Goal: Task Accomplishment & Management: Manage account settings

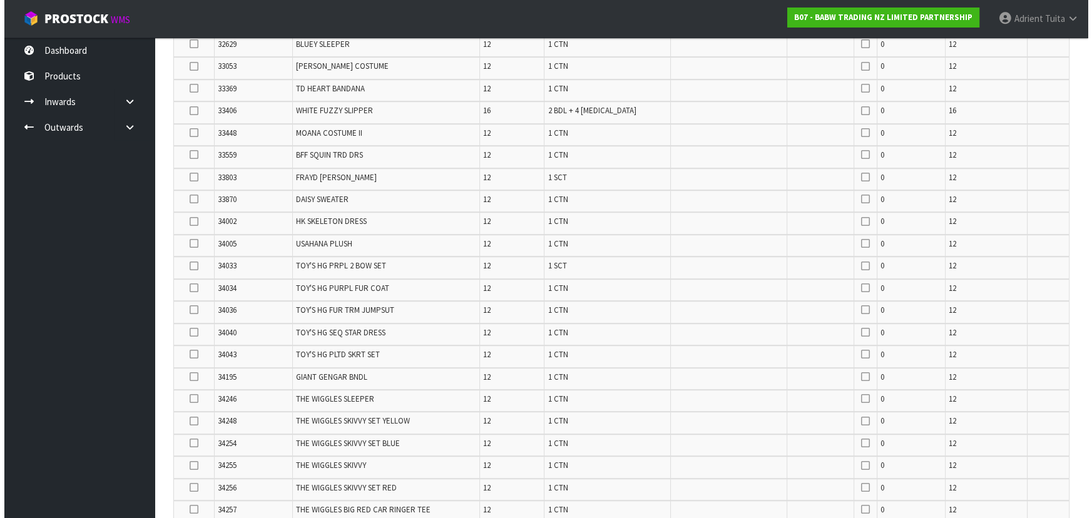
scroll to position [1260, 0]
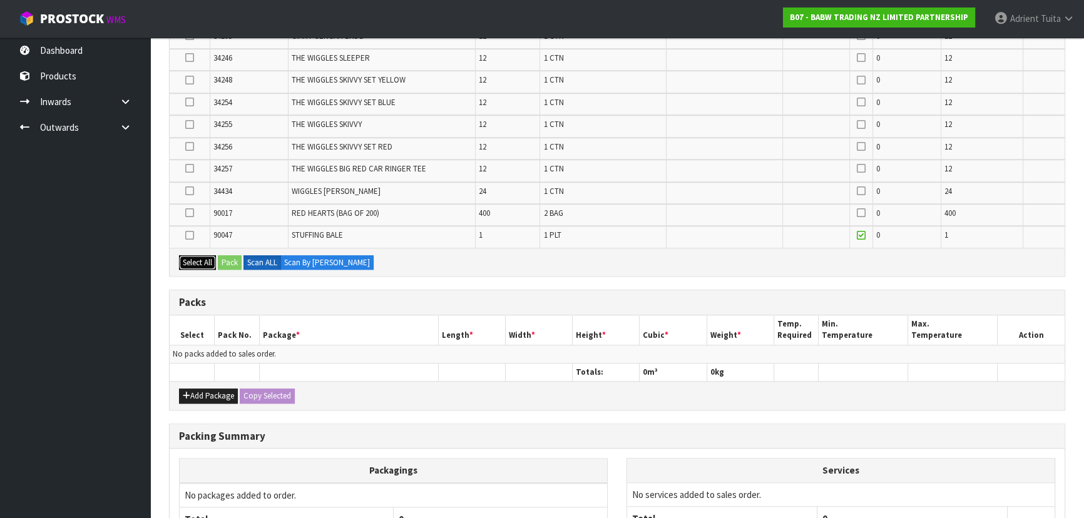
click at [189, 255] on button "Select All" at bounding box center [197, 262] width 37 height 15
drag, startPoint x: 193, startPoint y: 229, endPoint x: 193, endPoint y: 287, distance: 58.2
click at [193, 235] on icon at bounding box center [189, 235] width 9 height 1
click at [0, 0] on input "checkbox" at bounding box center [0, 0] width 0 height 0
click at [190, 392] on button "Add Package" at bounding box center [208, 396] width 59 height 15
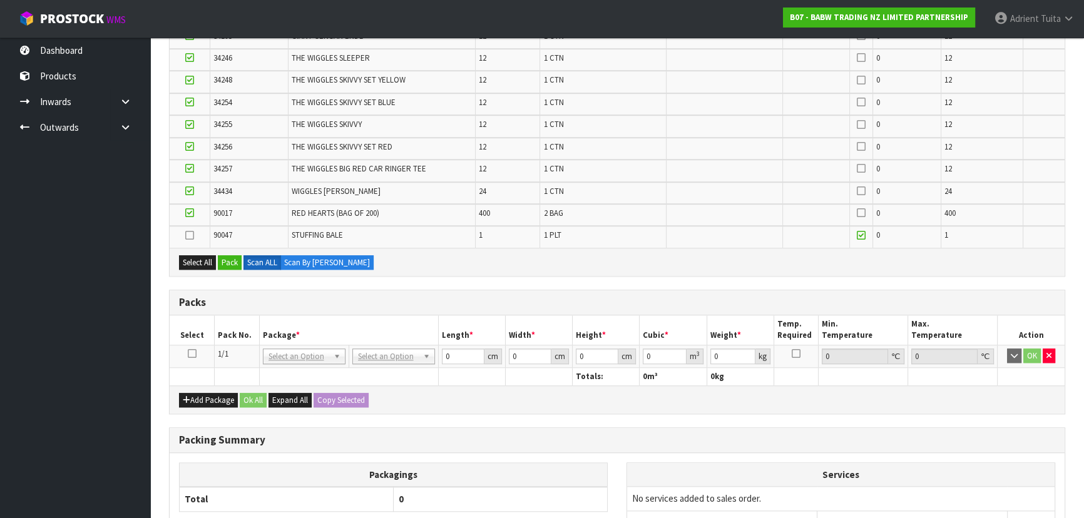
click at [191, 354] on icon at bounding box center [192, 354] width 9 height 1
click at [223, 258] on button "Pack" at bounding box center [230, 262] width 24 height 15
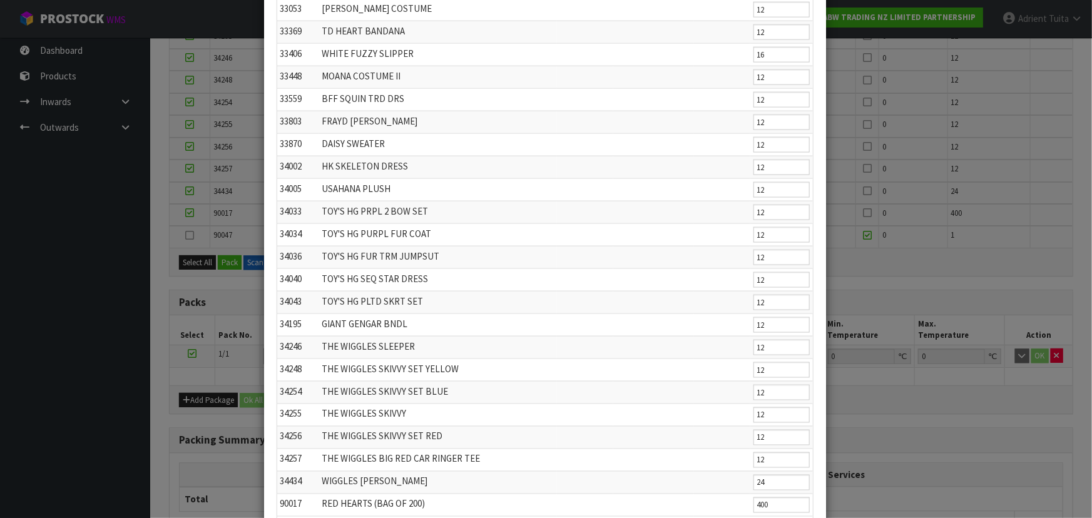
scroll to position [901, 0]
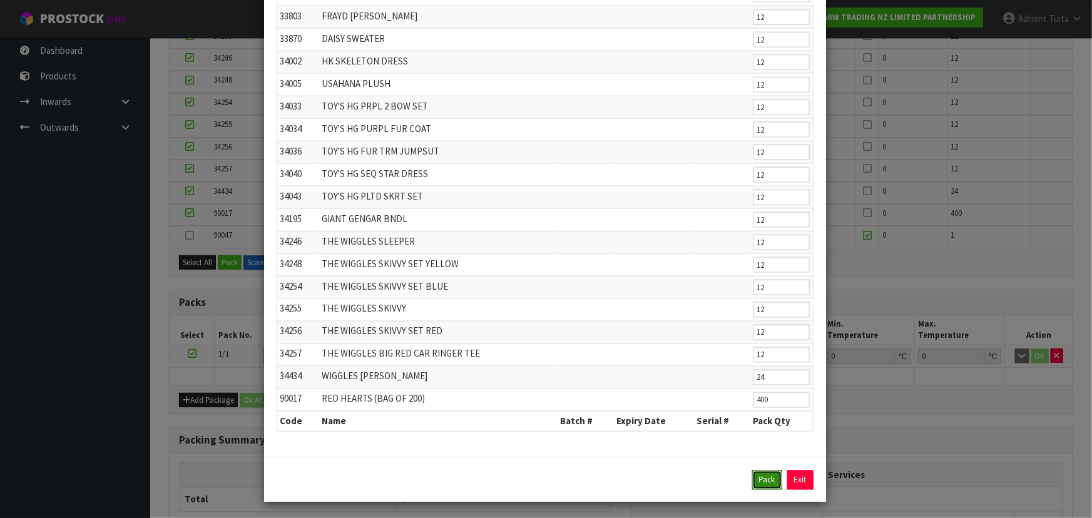
click at [757, 475] on button "Pack" at bounding box center [767, 481] width 30 height 20
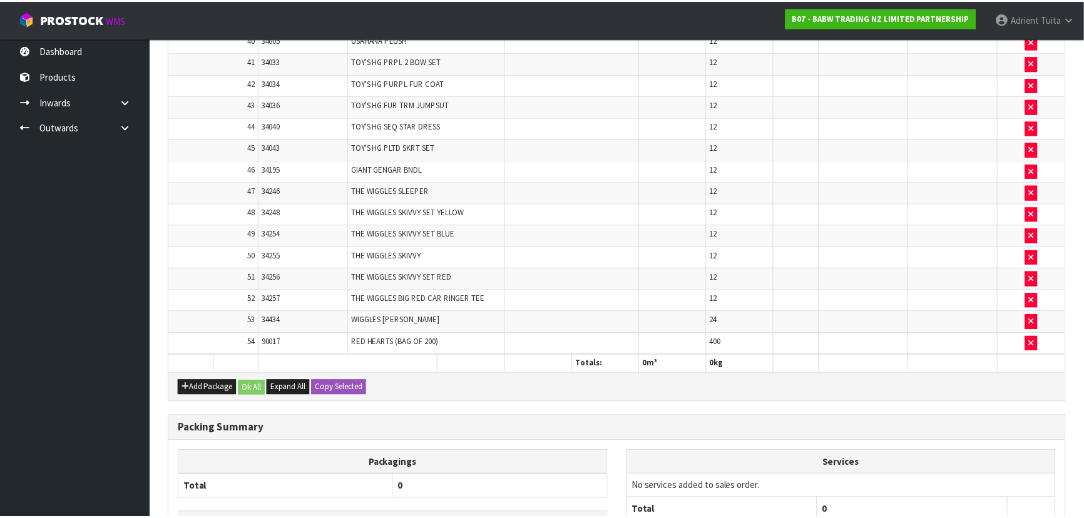
scroll to position [69, 0]
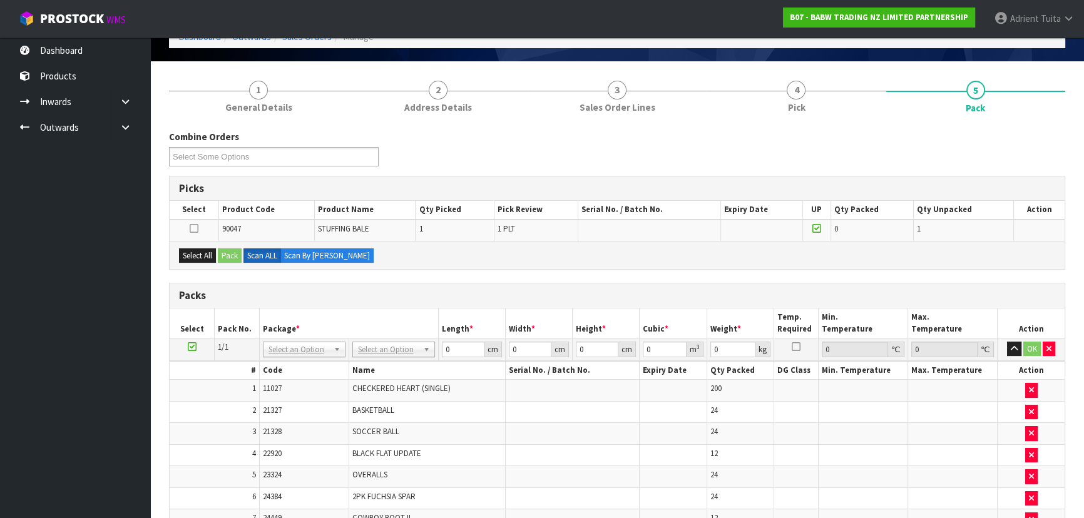
click at [190, 347] on icon at bounding box center [192, 347] width 9 height 1
click at [198, 253] on button "Select All" at bounding box center [197, 255] width 37 height 15
click at [223, 252] on button "Pack" at bounding box center [230, 255] width 24 height 15
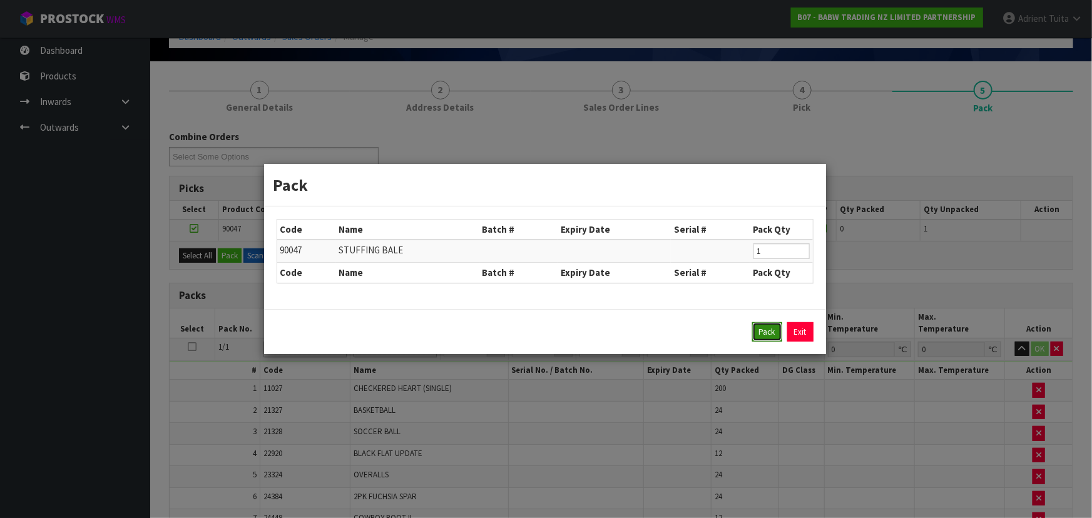
click at [763, 332] on button "Pack" at bounding box center [767, 332] width 30 height 20
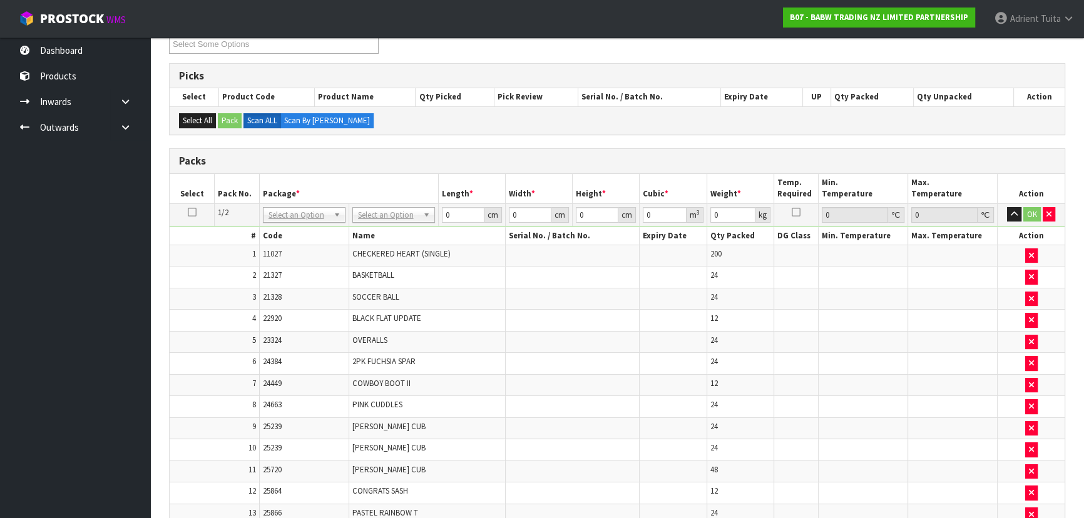
scroll to position [182, 0]
type input "120"
type input "100"
type input "73.372"
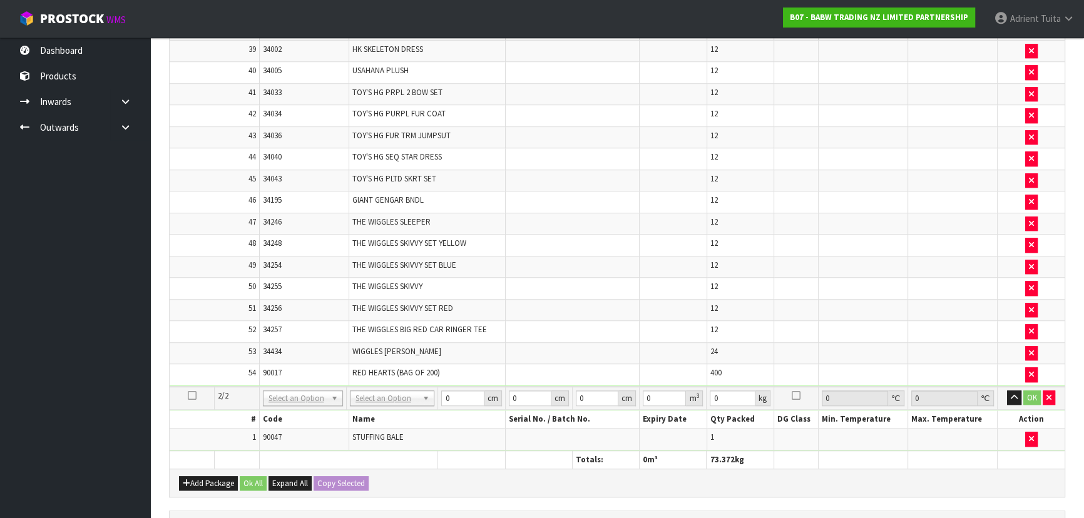
scroll to position [1410, 0]
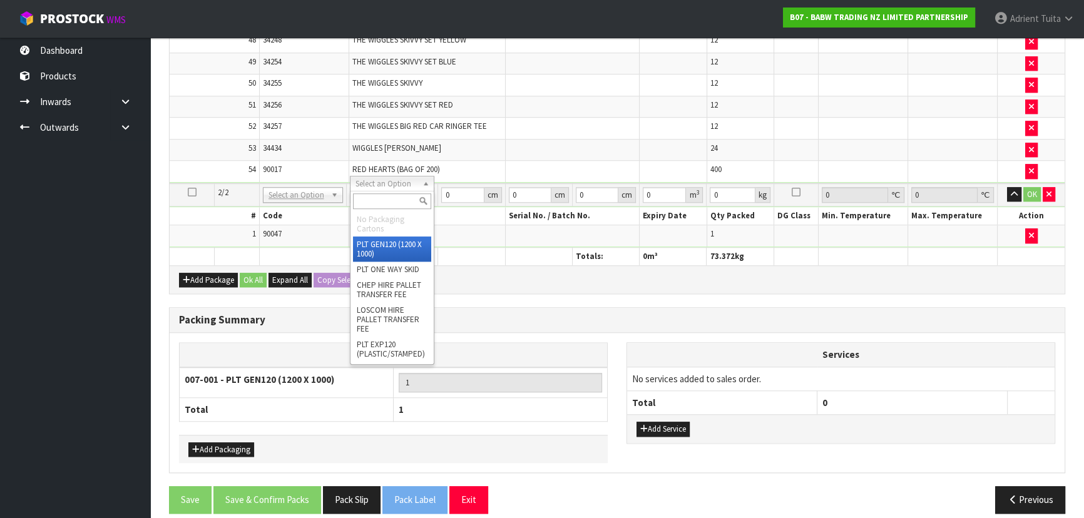
click at [394, 195] on input "text" at bounding box center [392, 201] width 78 height 16
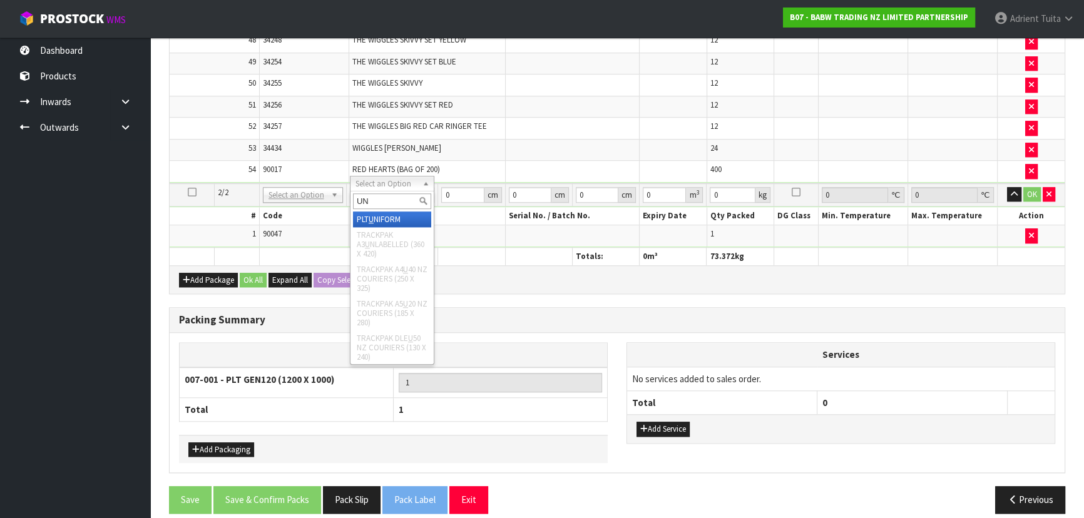
type input "UNI"
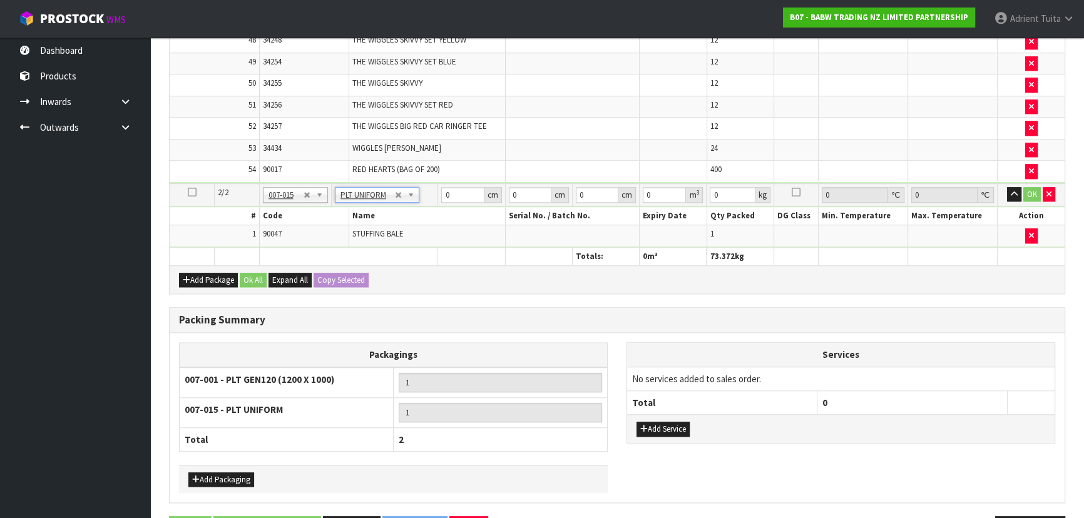
type input "274"
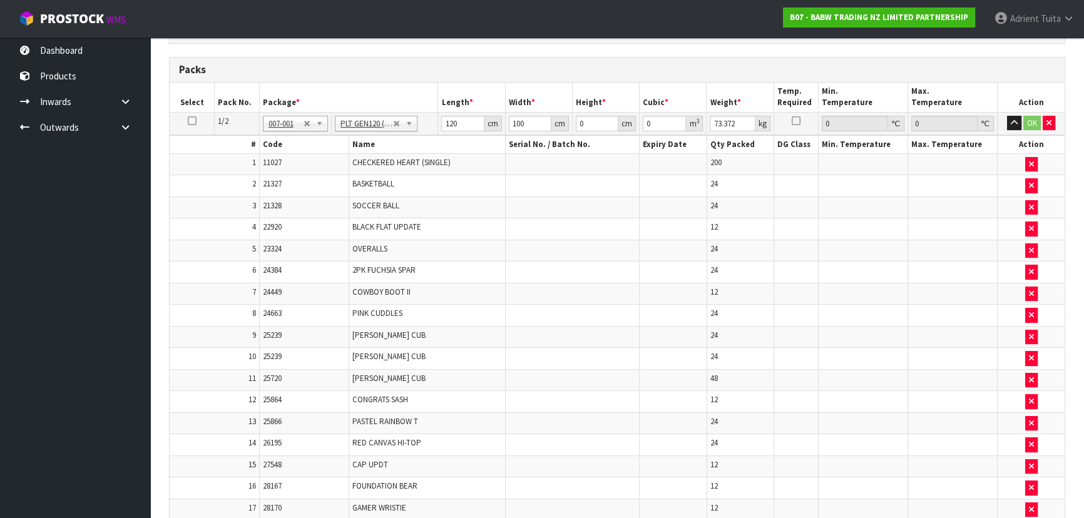
scroll to position [272, 0]
click at [444, 127] on input "120" at bounding box center [462, 124] width 43 height 16
type input "115"
type input "114"
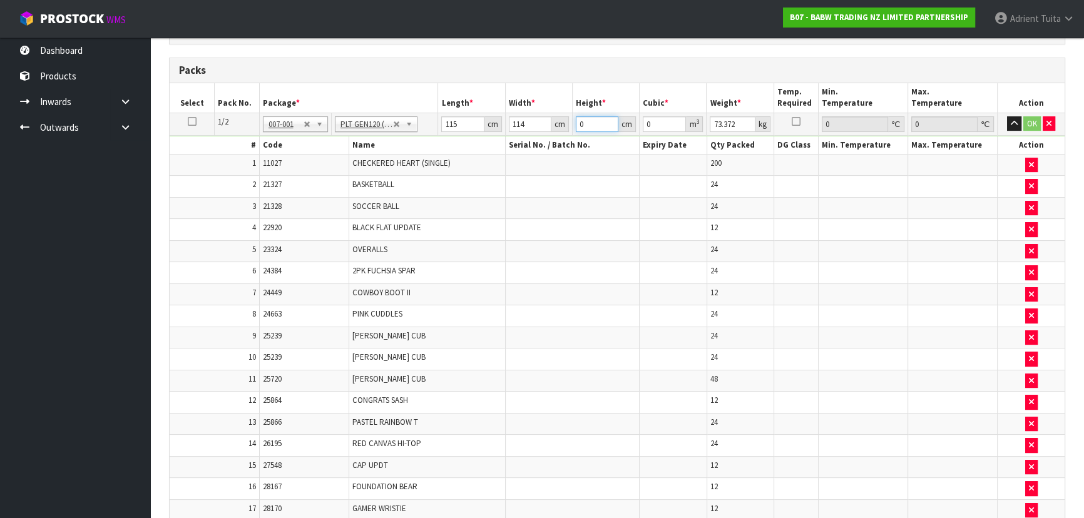
type input "9"
type input "0.11799"
type input "98"
type input "1.28478"
type input "98"
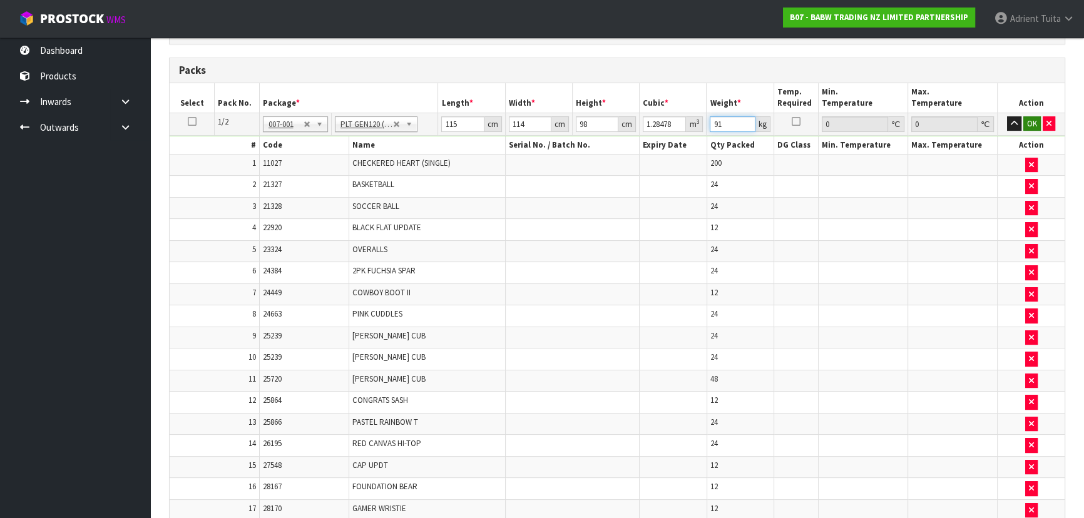
type input "91"
drag, startPoint x: 1028, startPoint y: 123, endPoint x: 802, endPoint y: 222, distance: 245.8
click at [1026, 123] on button "OK" at bounding box center [1032, 123] width 18 height 15
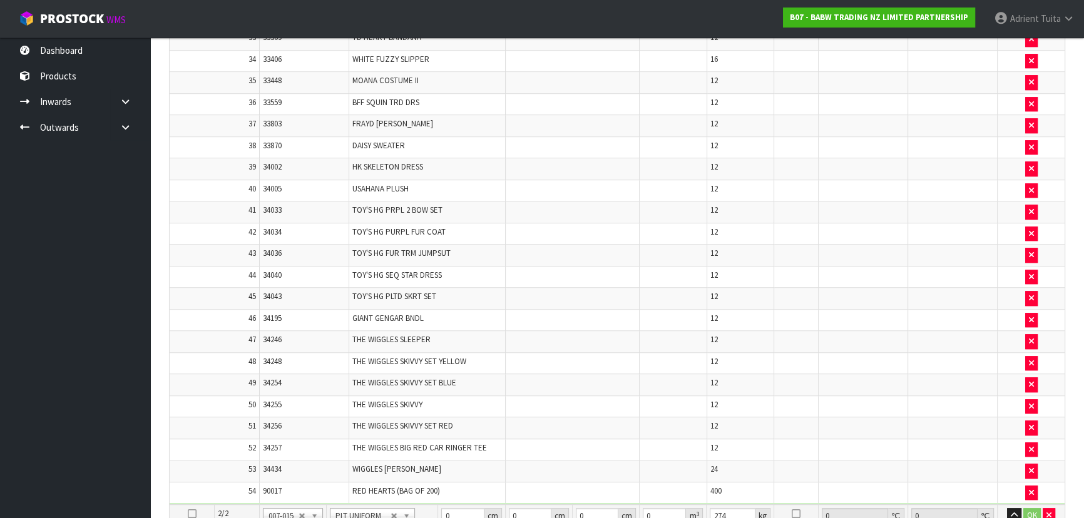
scroll to position [1296, 0]
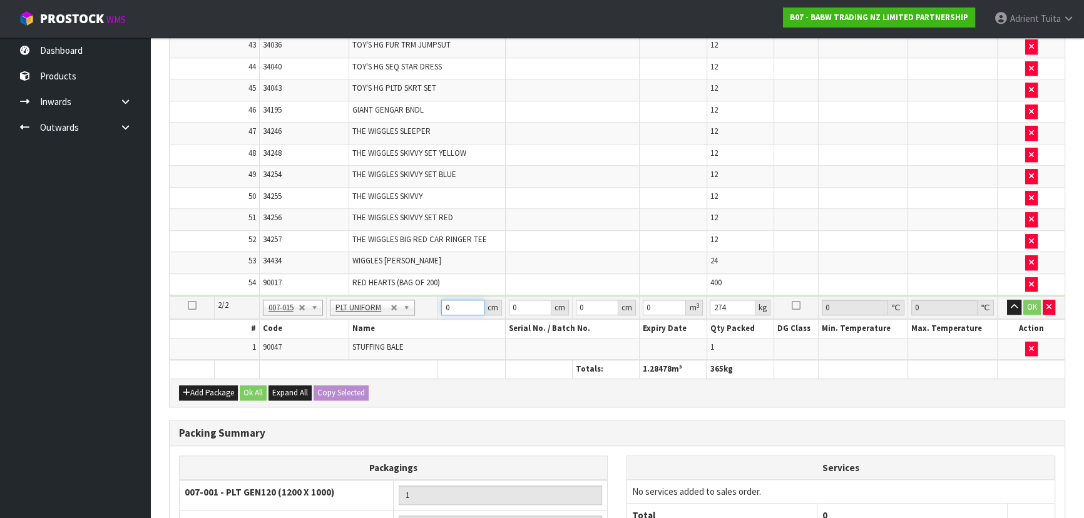
click at [457, 300] on input "0" at bounding box center [462, 308] width 43 height 16
type input "116"
type input "8"
type input "0.107648"
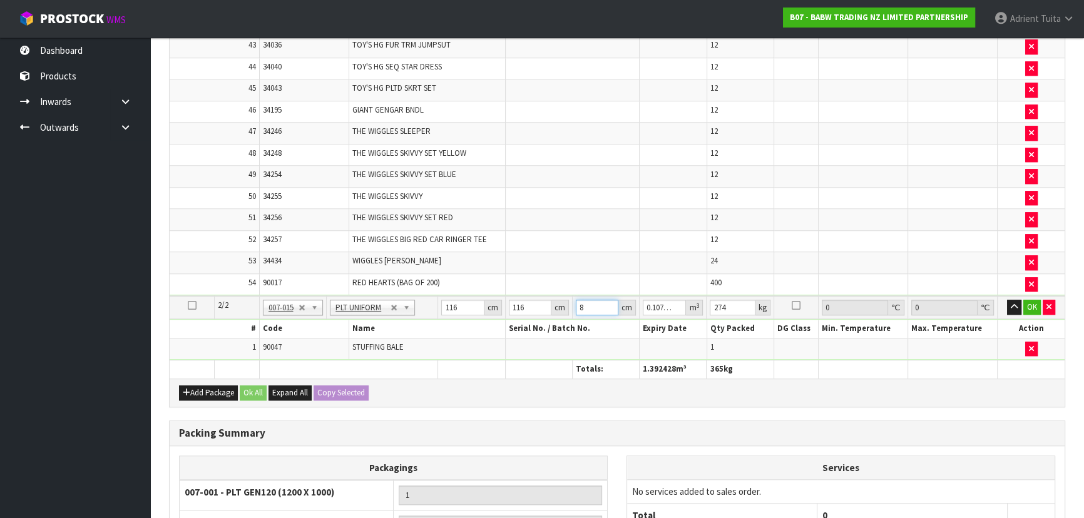
type input "87"
type input "1.170672"
type input "87"
type input "292"
click at [1028, 300] on button "OK" at bounding box center [1032, 307] width 18 height 15
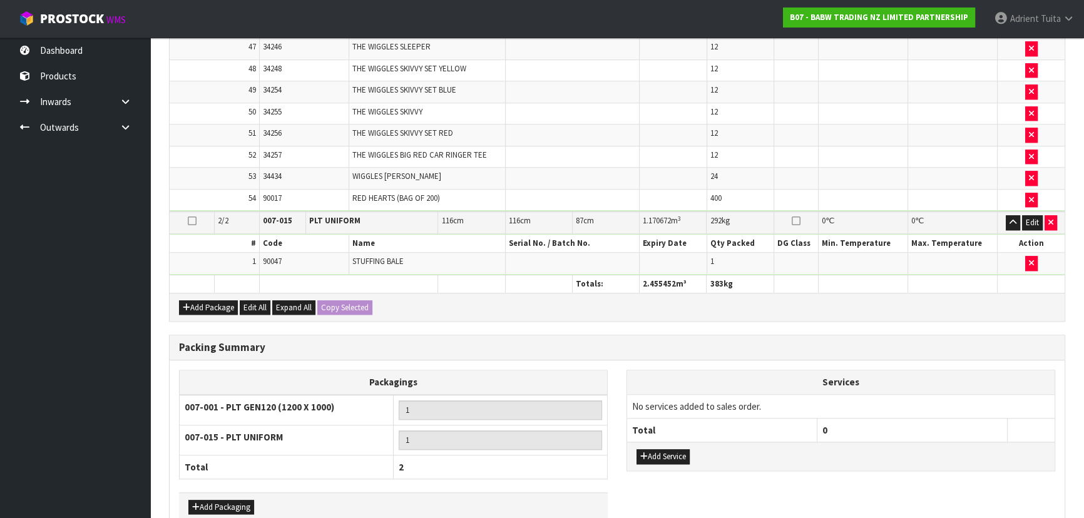
scroll to position [1439, 0]
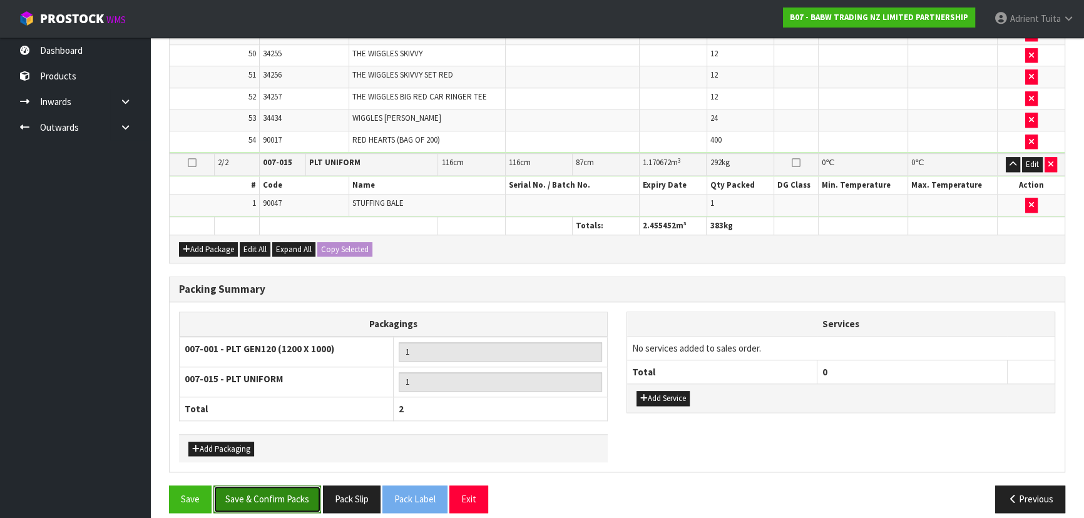
click at [301, 486] on button "Save & Confirm Packs" at bounding box center [267, 499] width 108 height 27
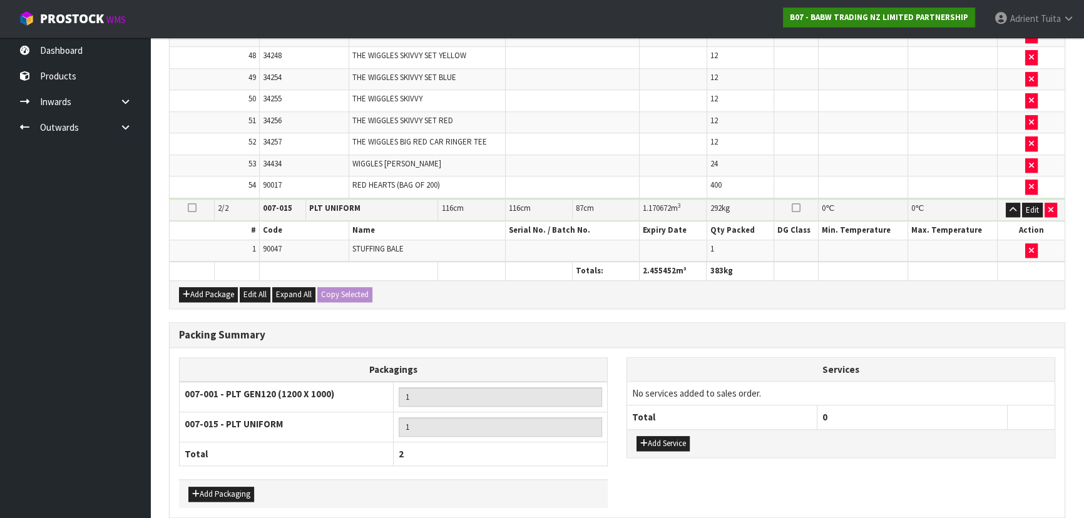
scroll to position [0, 0]
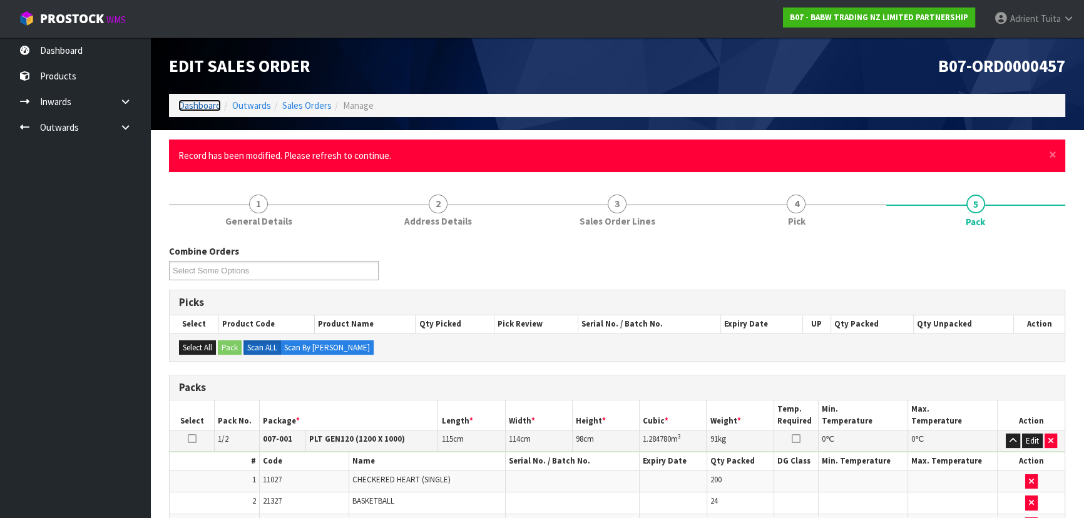
click at [217, 101] on link "Dashboard" at bounding box center [199, 106] width 43 height 12
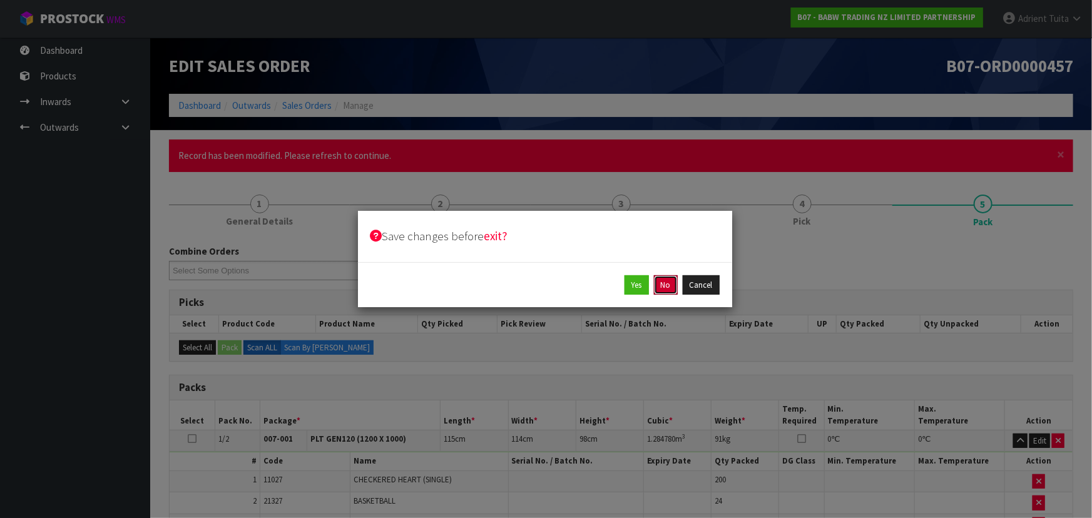
click at [670, 284] on button "No" at bounding box center [666, 285] width 24 height 20
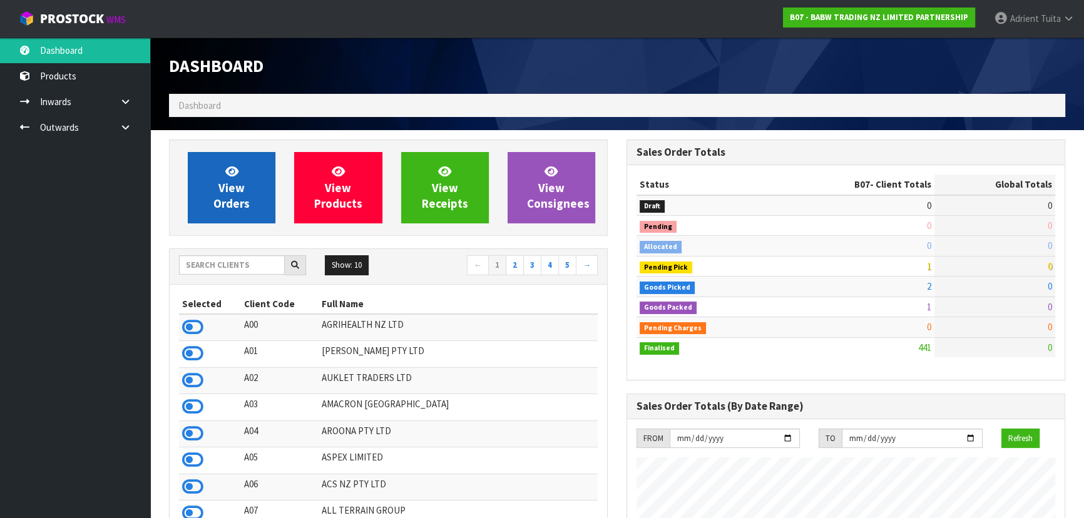
scroll to position [946, 457]
click at [255, 210] on link "View Orders" at bounding box center [232, 187] width 88 height 71
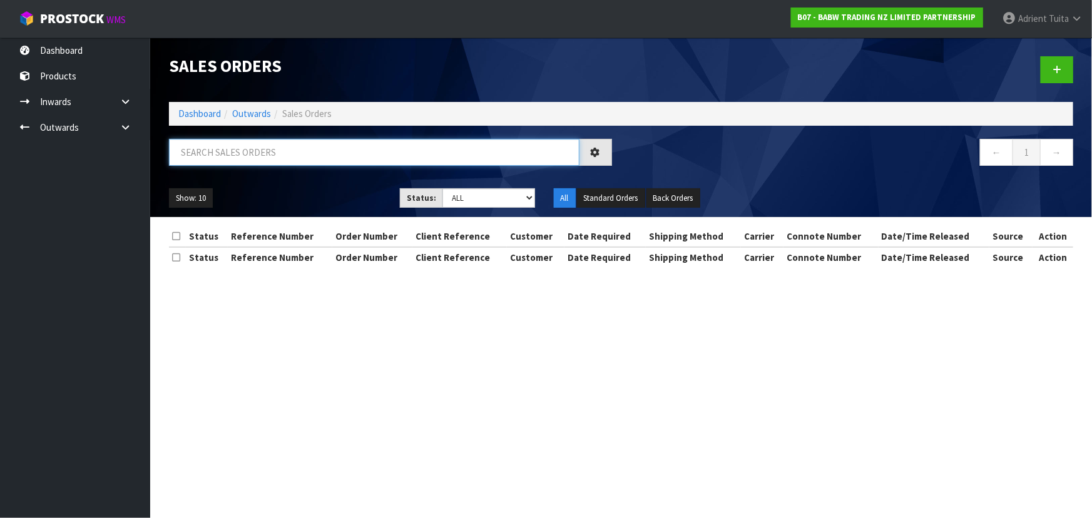
click at [289, 162] on input "text" at bounding box center [374, 152] width 411 height 27
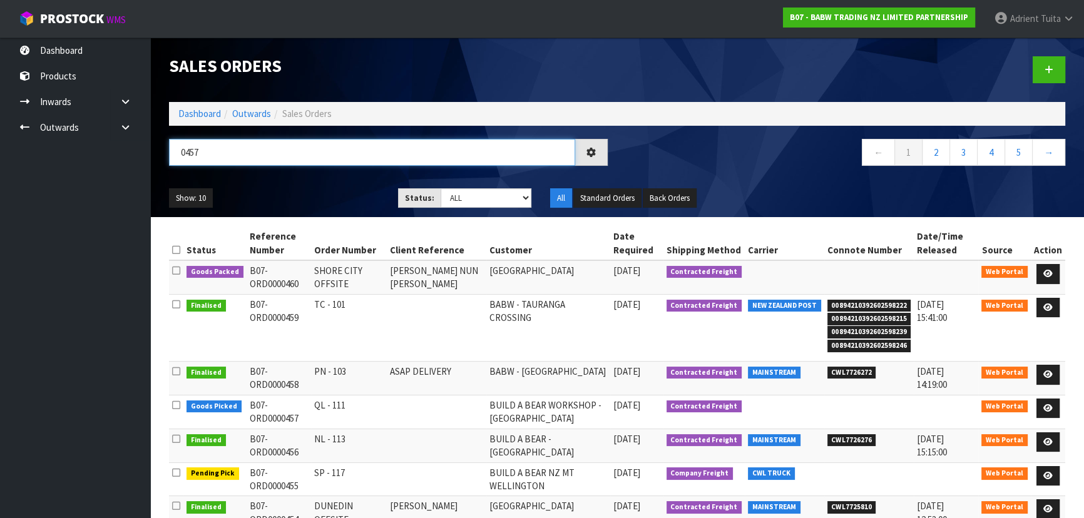
type input "0457"
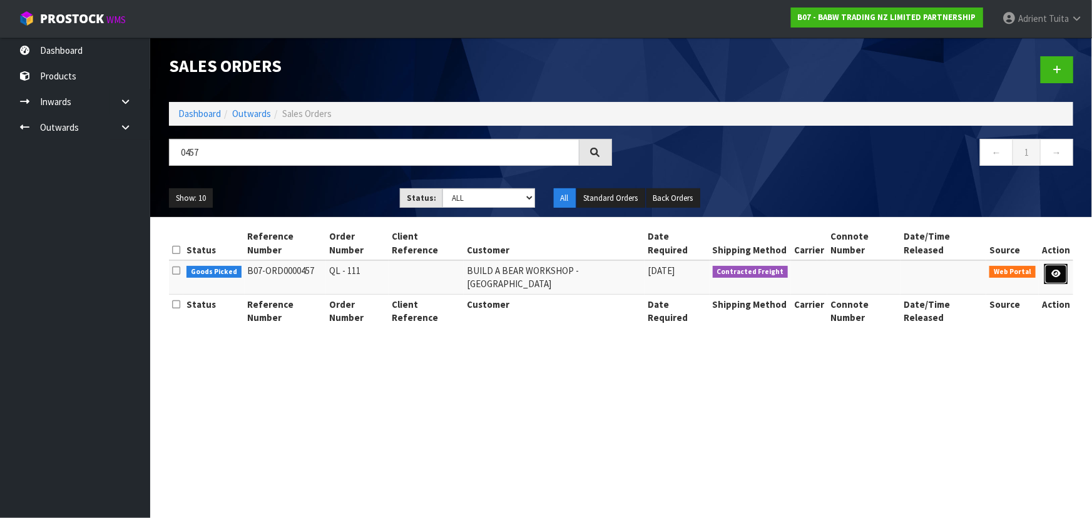
click at [1051, 264] on link at bounding box center [1056, 274] width 23 height 20
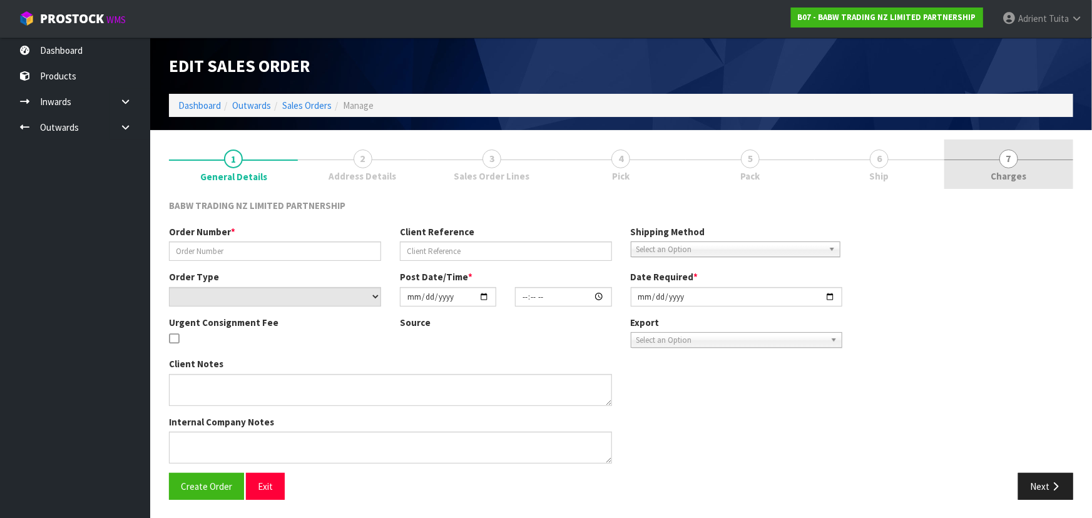
type input "QL - 111"
select select "number:0"
type input "[DATE]"
type input "17:24:00.000"
type input "[DATE]"
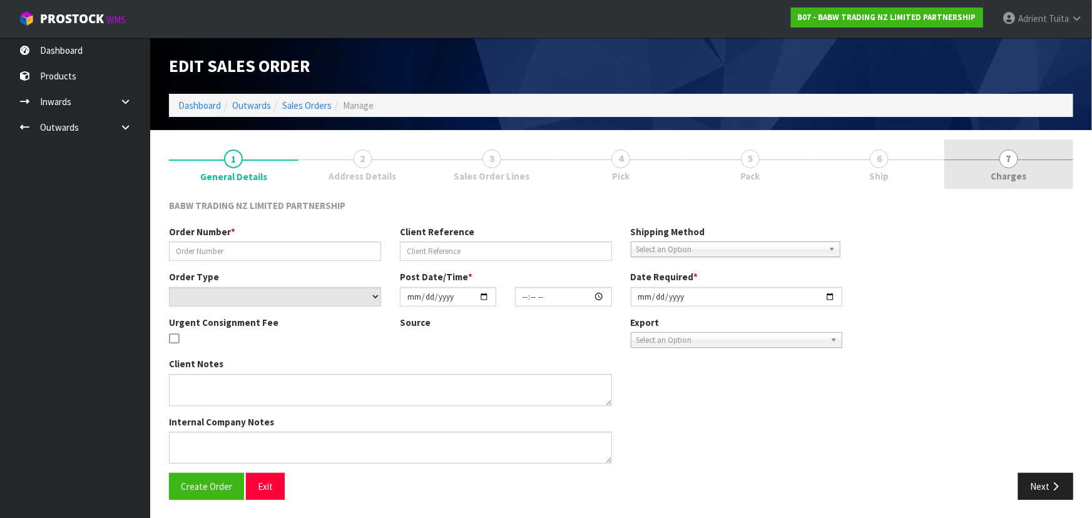
type textarea "DELIVER BETWEEN 8AM AND 8.30AM CALL - [PERSON_NAME] ON [PHONE_NUMBER] AFTERNOON…"
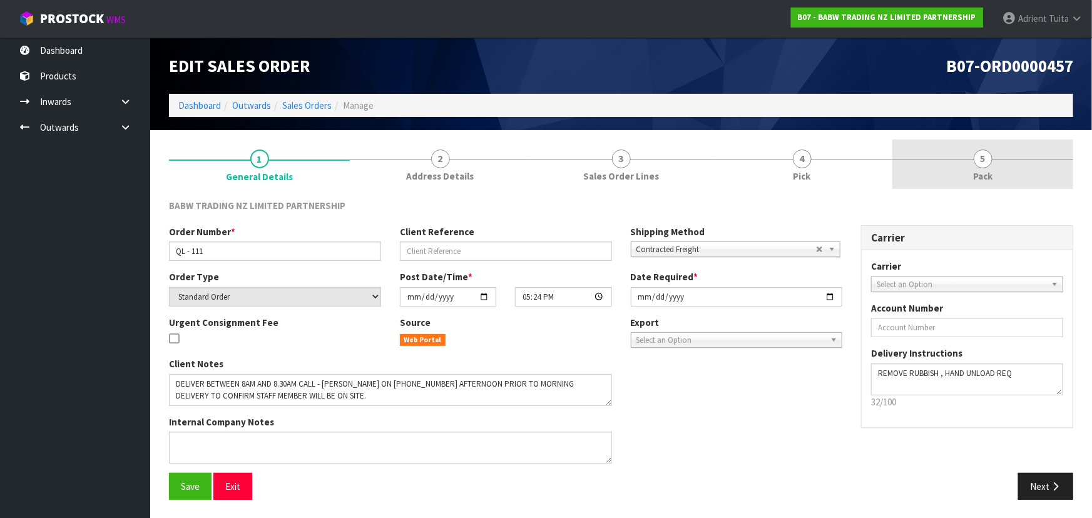
click at [931, 170] on link "5 Pack" at bounding box center [982, 164] width 181 height 49
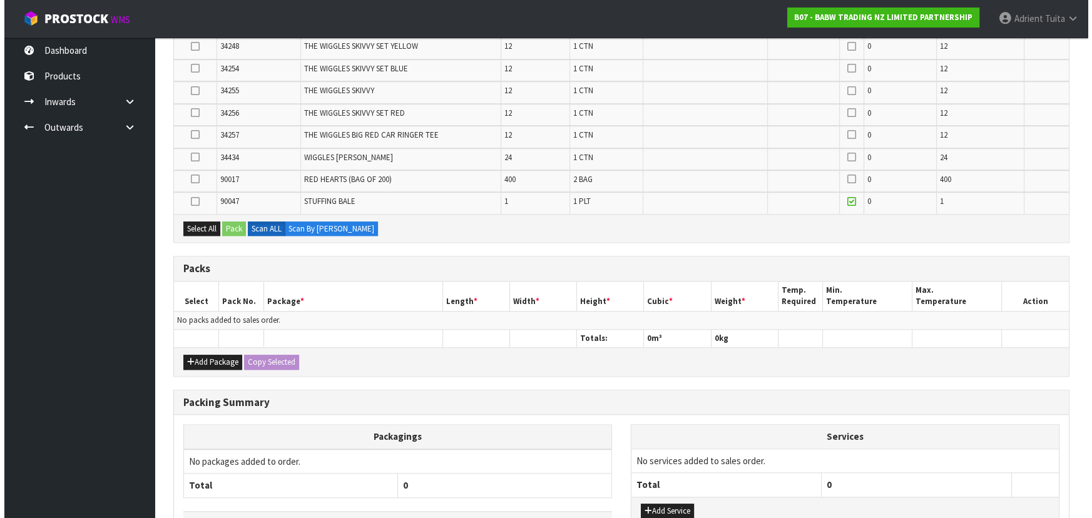
scroll to position [1374, 0]
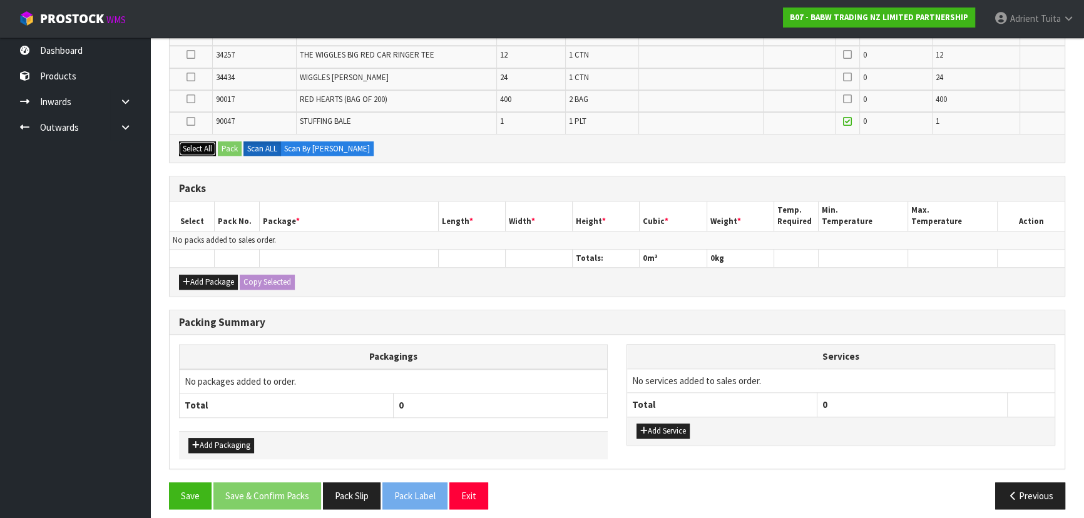
click at [197, 141] on button "Select All" at bounding box center [197, 148] width 37 height 15
click at [188, 121] on icon at bounding box center [191, 121] width 9 height 1
click at [0, 0] on input "checkbox" at bounding box center [0, 0] width 0 height 0
click at [187, 267] on div "Add Package Copy Selected" at bounding box center [617, 281] width 895 height 28
click at [188, 275] on button "Add Package" at bounding box center [208, 282] width 59 height 15
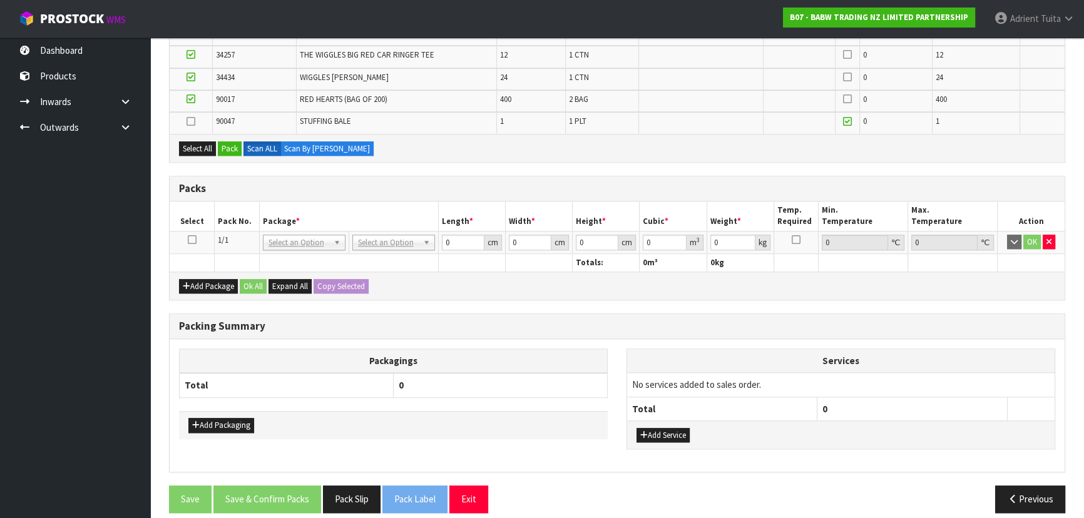
click at [192, 240] on icon at bounding box center [192, 240] width 9 height 1
click at [226, 141] on button "Pack" at bounding box center [230, 148] width 24 height 15
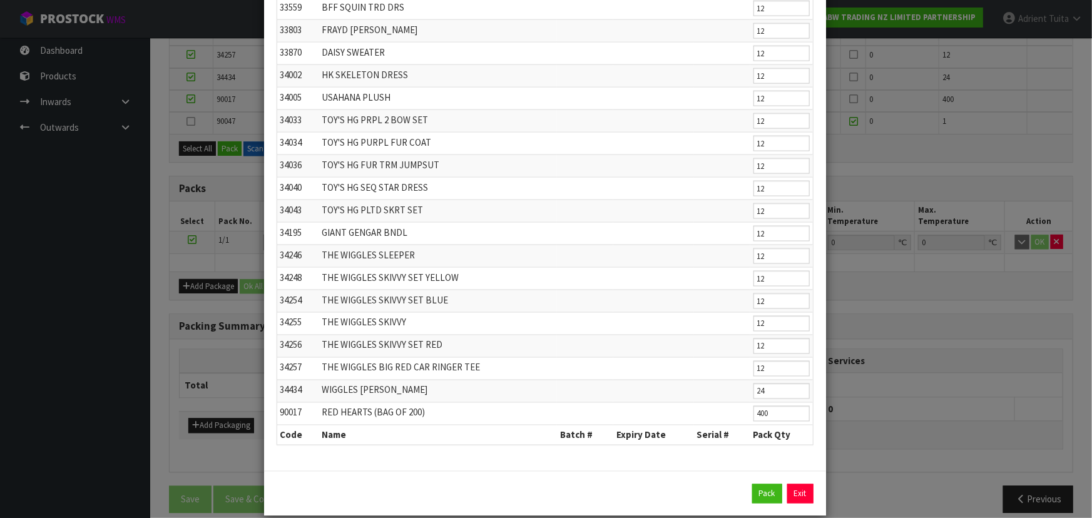
scroll to position [901, 0]
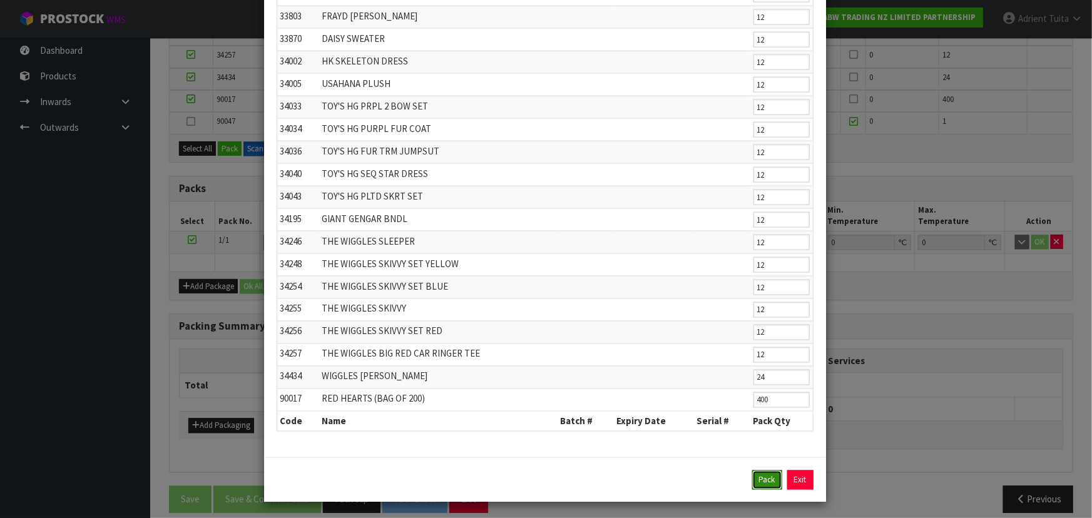
drag, startPoint x: 760, startPoint y: 472, endPoint x: 641, endPoint y: 399, distance: 139.3
click at [759, 471] on button "Pack" at bounding box center [767, 481] width 30 height 20
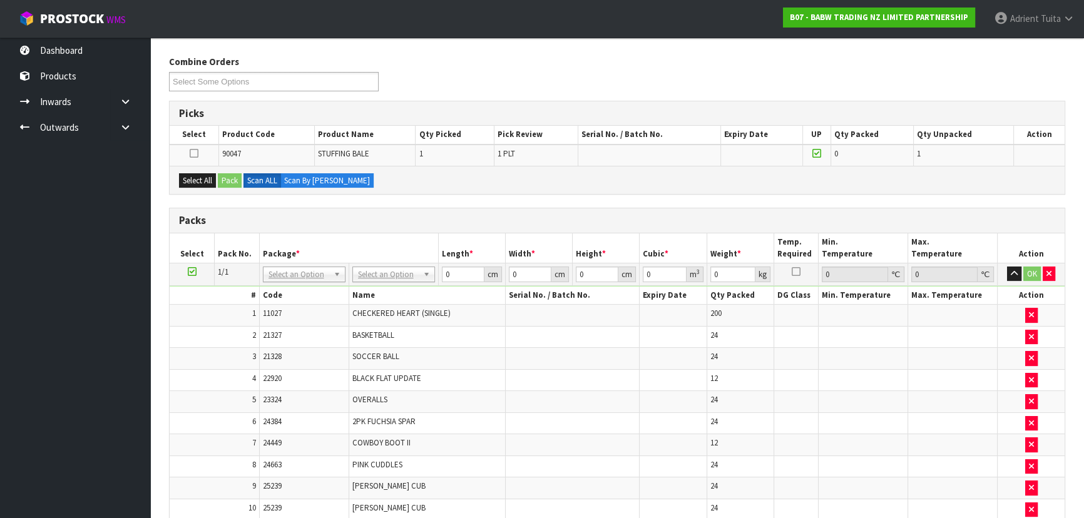
scroll to position [125, 0]
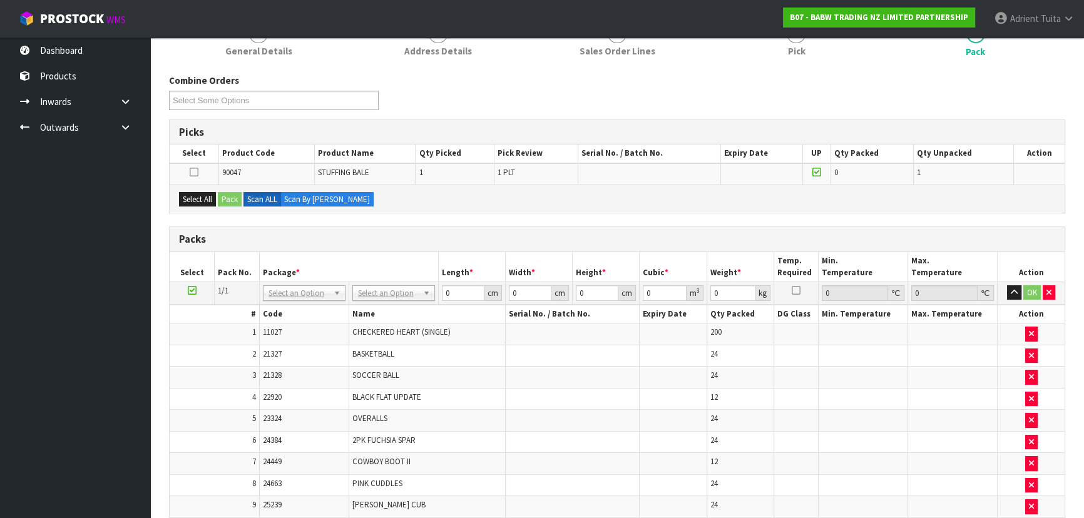
click at [190, 290] on icon at bounding box center [192, 290] width 9 height 1
click at [207, 193] on button "Select All" at bounding box center [197, 199] width 37 height 15
click at [225, 193] on button "Pack" at bounding box center [230, 199] width 24 height 15
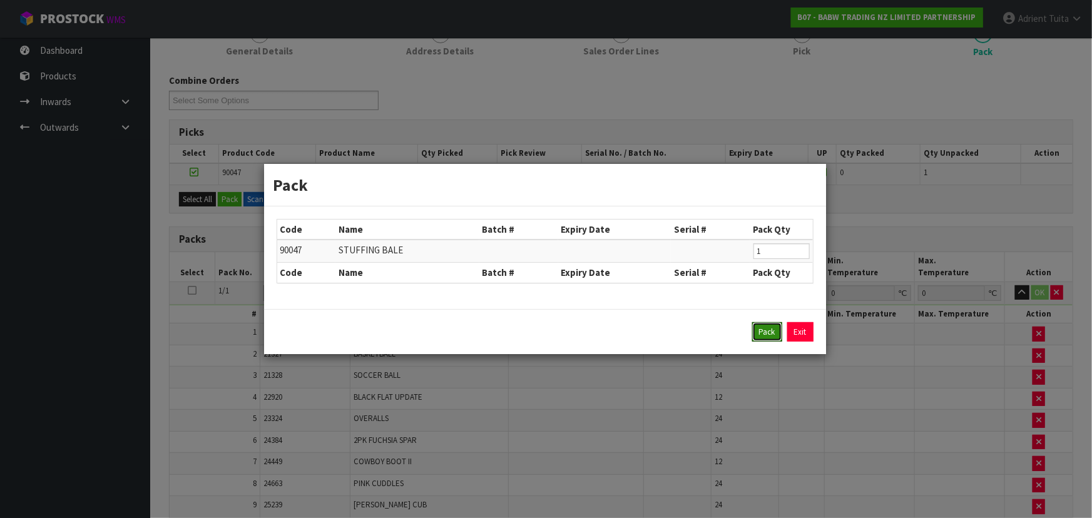
drag, startPoint x: 766, startPoint y: 327, endPoint x: 494, endPoint y: 248, distance: 283.4
click at [765, 327] on button "Pack" at bounding box center [767, 332] width 30 height 20
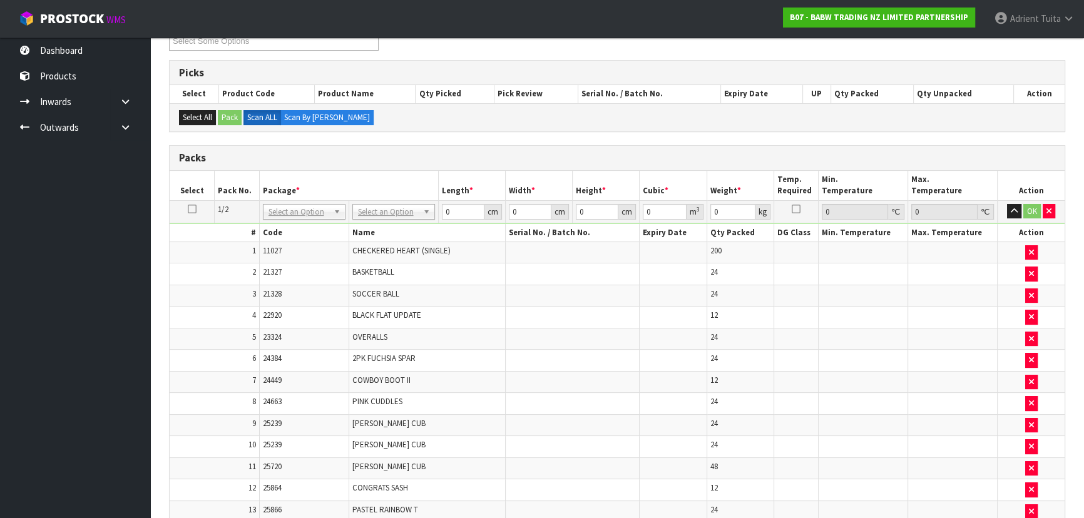
scroll to position [239, 0]
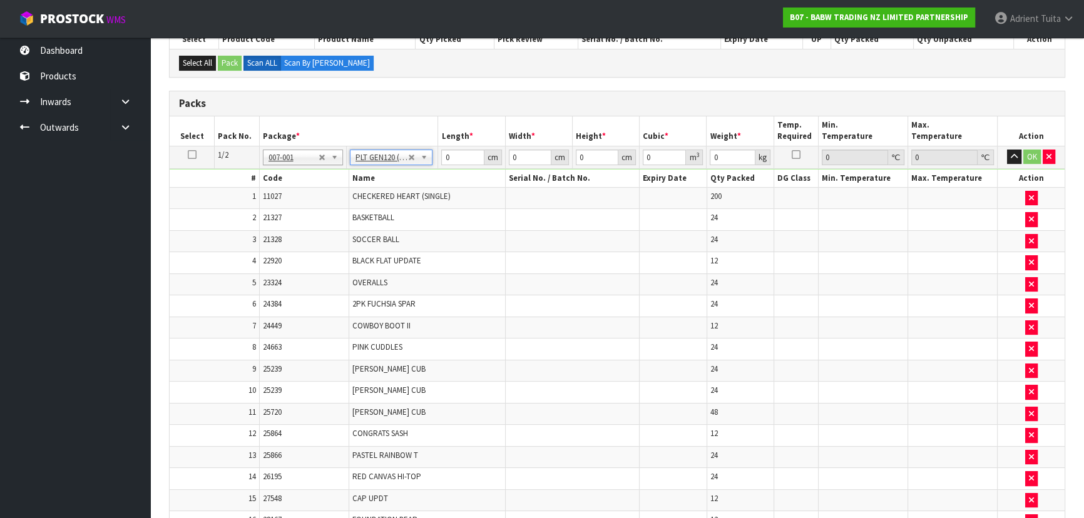
type input "120"
type input "100"
type input "74.13"
click at [454, 158] on input "120" at bounding box center [462, 158] width 43 height 16
click at [454, 156] on input "120" at bounding box center [462, 158] width 43 height 16
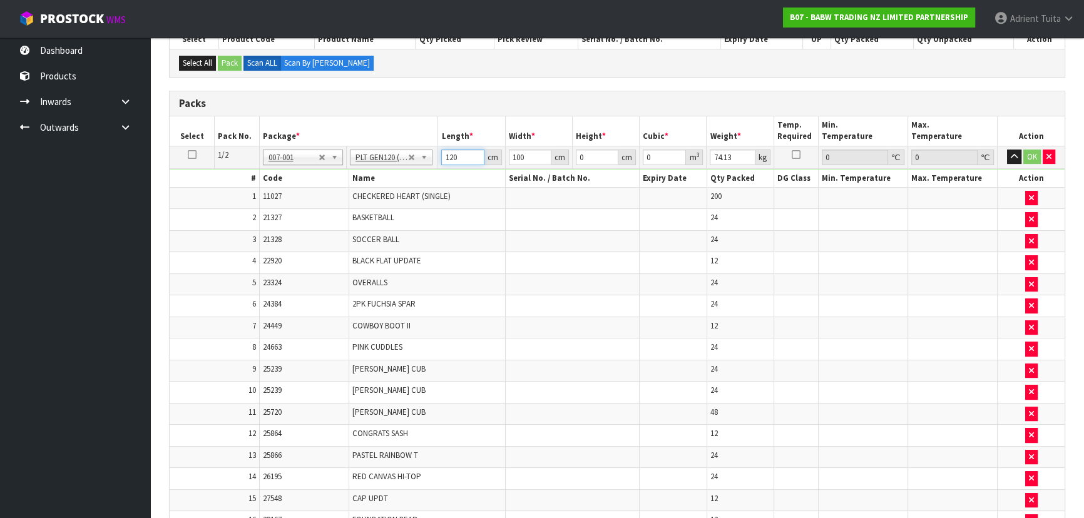
click at [454, 156] on input "120" at bounding box center [462, 158] width 43 height 16
type input "115"
type input "114"
type input "9"
type input "0.11799"
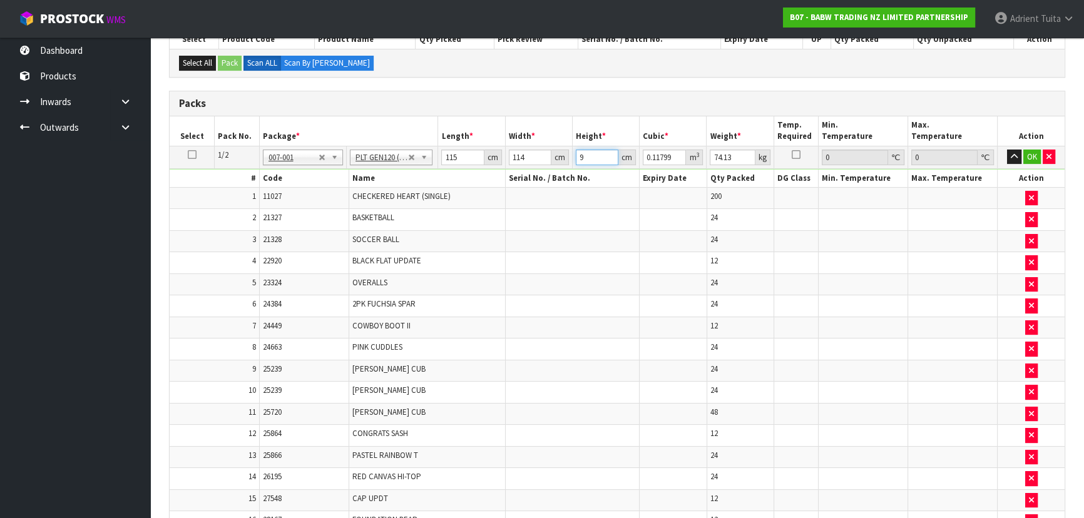
type input "98"
type input "1.28478"
type input "98"
type input "91"
drag, startPoint x: 1033, startPoint y: 156, endPoint x: 621, endPoint y: 189, distance: 413.2
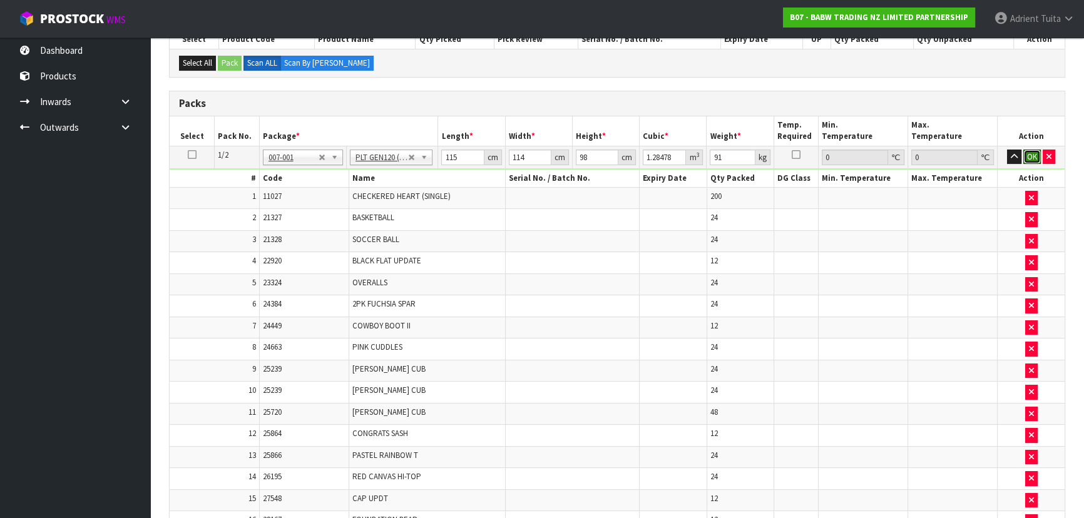
click at [1033, 155] on button "OK" at bounding box center [1032, 157] width 18 height 15
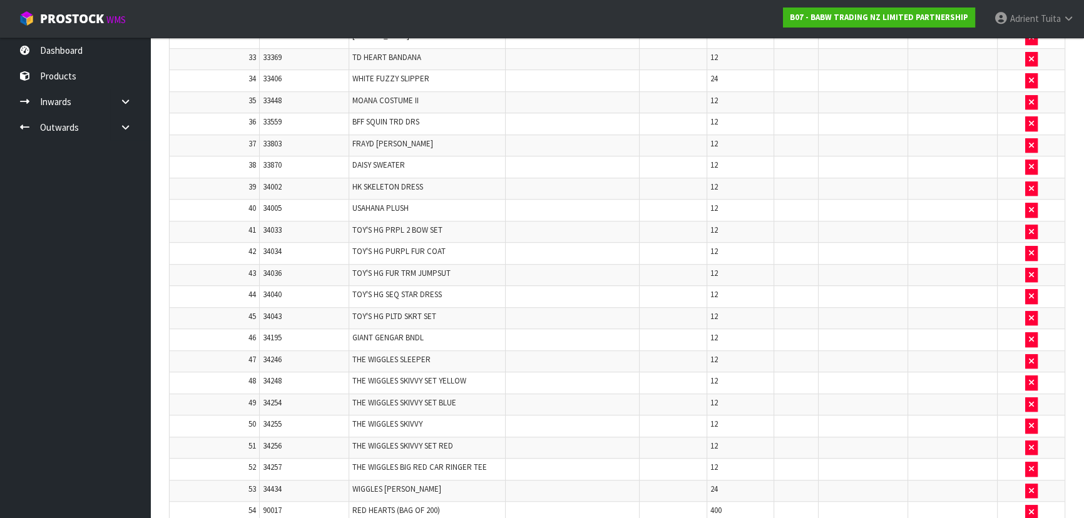
scroll to position [1321, 0]
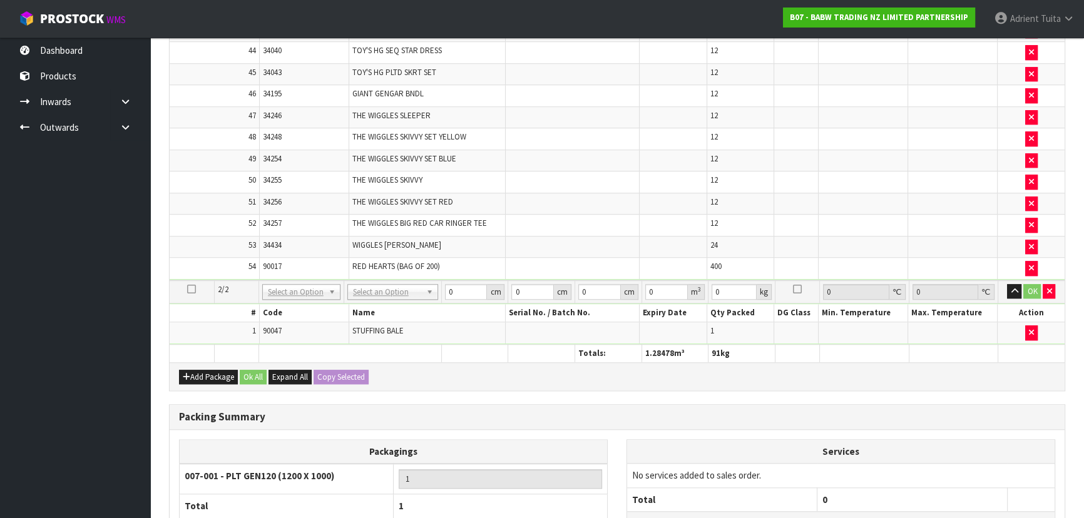
drag, startPoint x: 389, startPoint y: 294, endPoint x: 393, endPoint y: 284, distance: 11.5
click at [392, 287] on tbody "2/2 NONE 007-001 007-002 007-004 007-009 007-013 007-014 007-015 007-017 007-01…" at bounding box center [617, 312] width 895 height 64
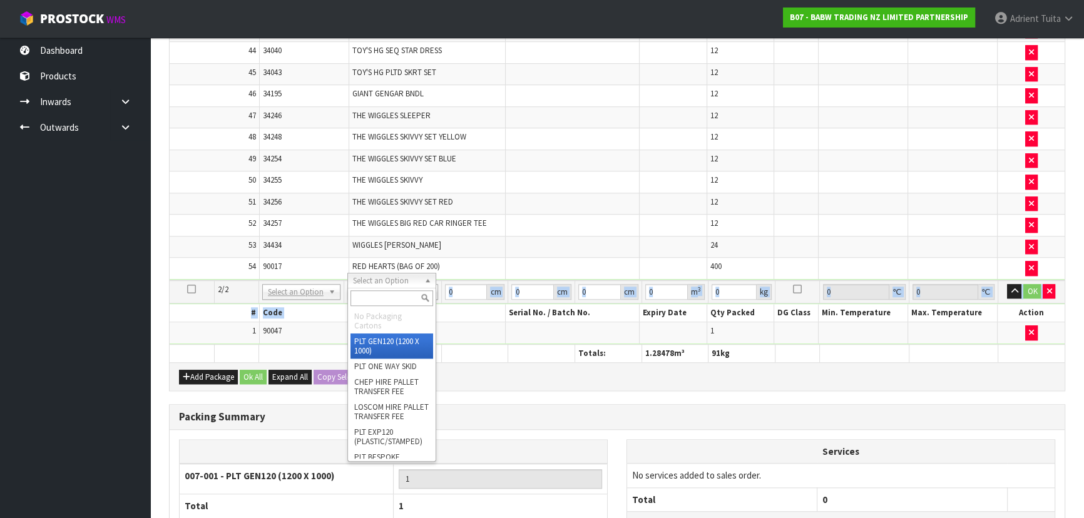
drag, startPoint x: 393, startPoint y: 284, endPoint x: 394, endPoint y: 294, distance: 10.1
click at [394, 294] on input "text" at bounding box center [391, 298] width 83 height 16
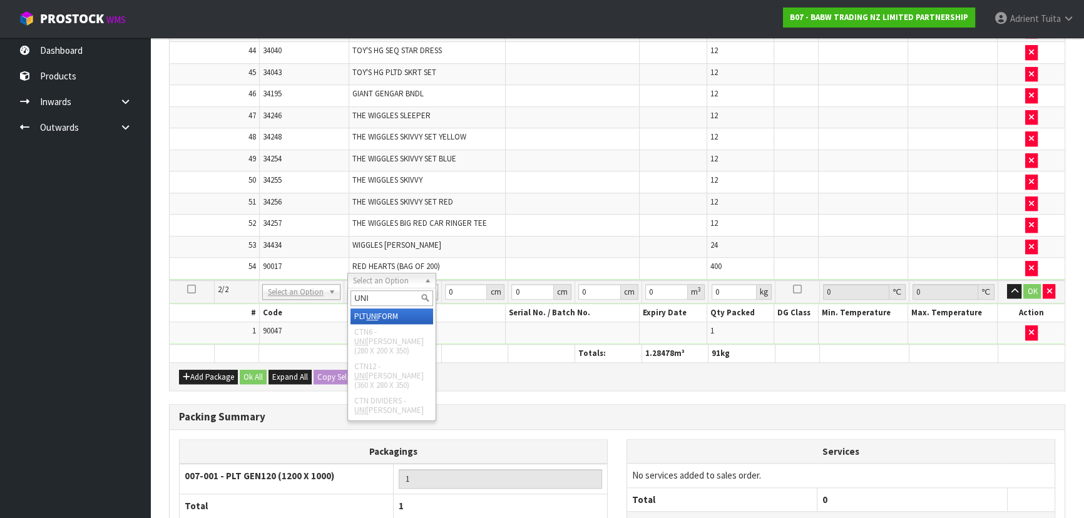
type input "UNI"
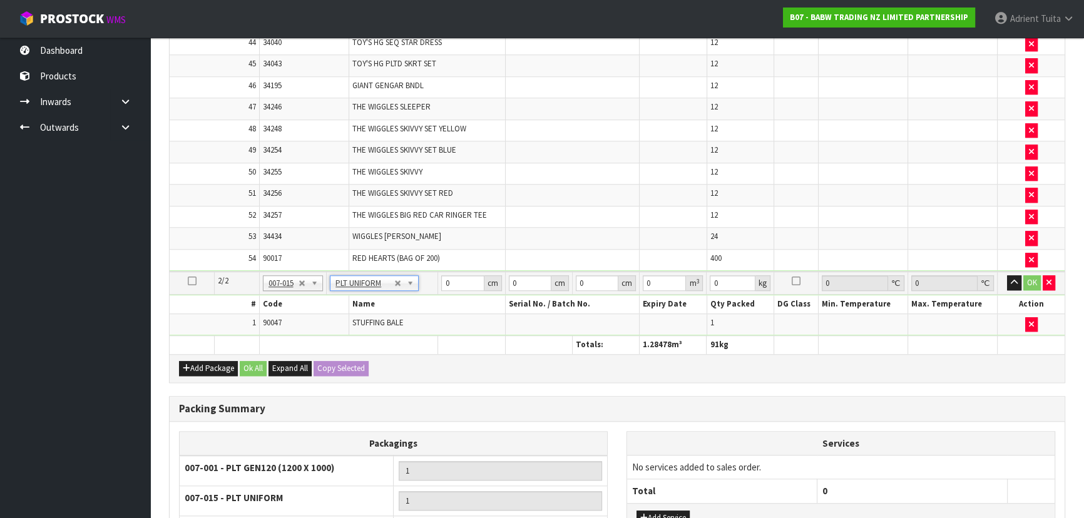
scroll to position [1312, 0]
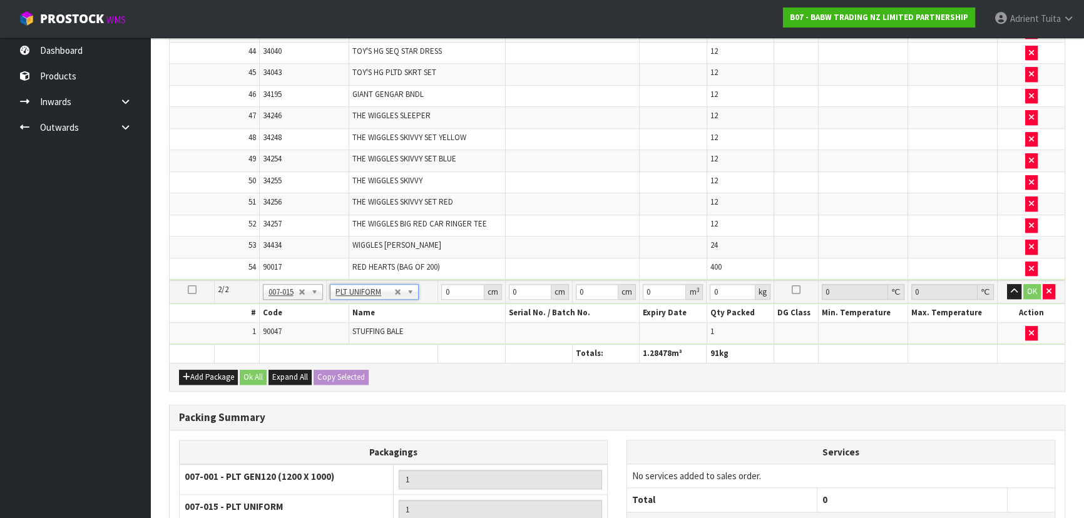
type input "274"
click at [454, 284] on input "0" at bounding box center [462, 292] width 43 height 16
type input "116"
type input "8"
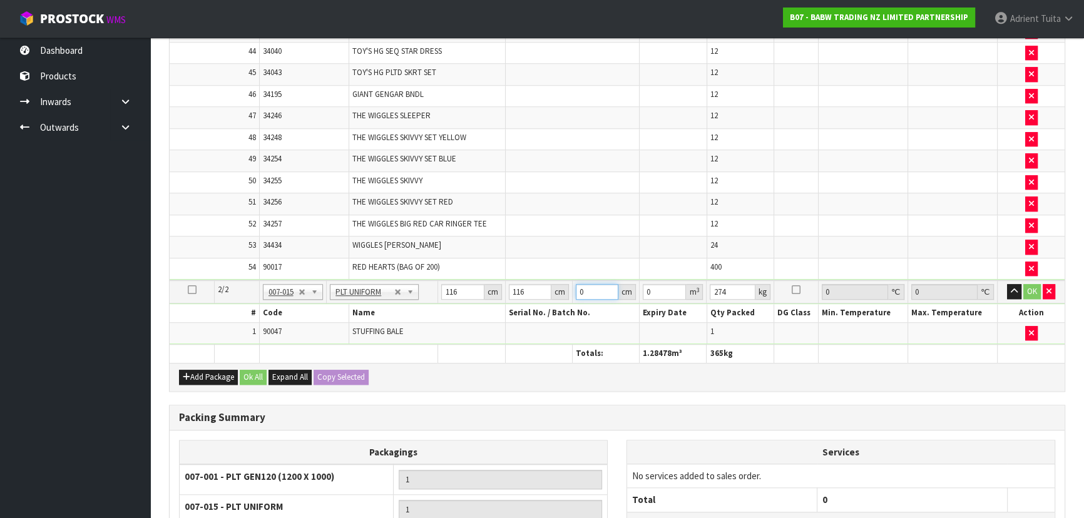
type input "0.107648"
type input "87"
type input "1.170672"
type input "87"
type input "292"
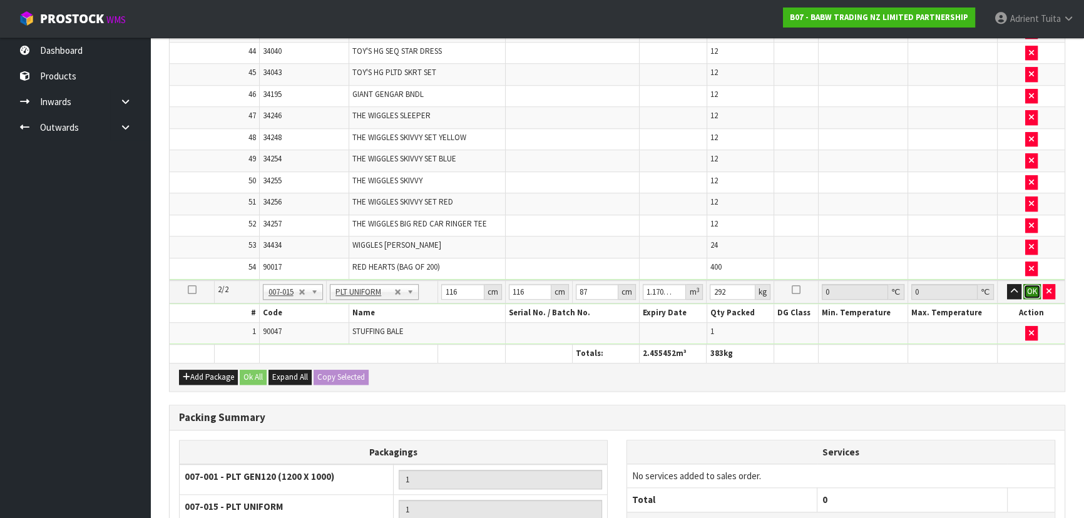
click at [1031, 287] on button "OK" at bounding box center [1032, 291] width 18 height 15
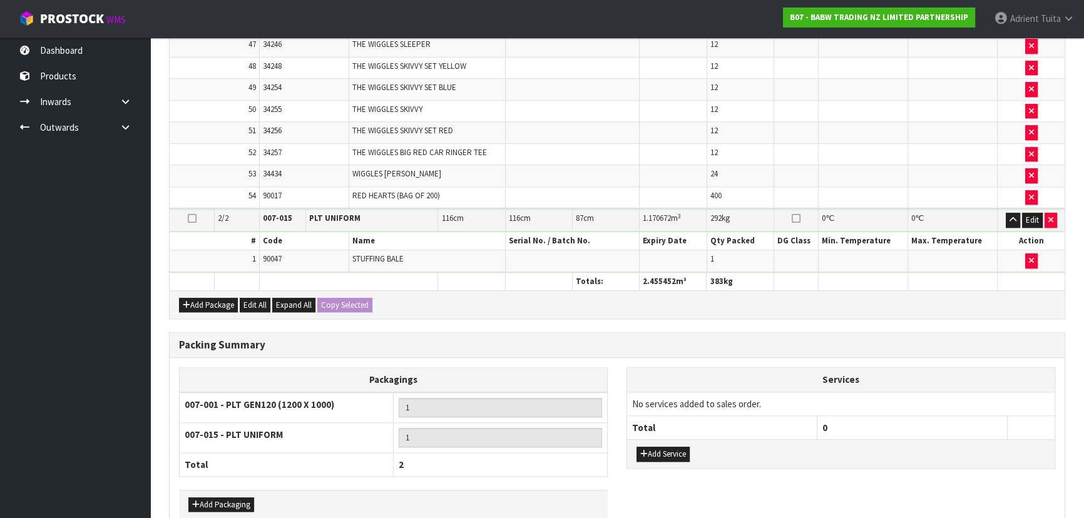
scroll to position [1439, 0]
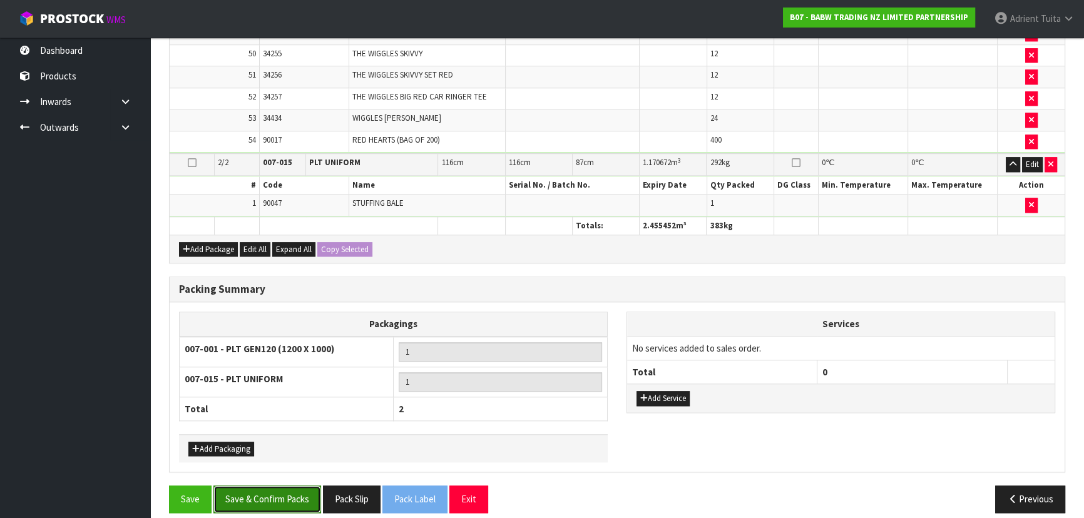
click at [288, 486] on button "Save & Confirm Packs" at bounding box center [267, 499] width 108 height 27
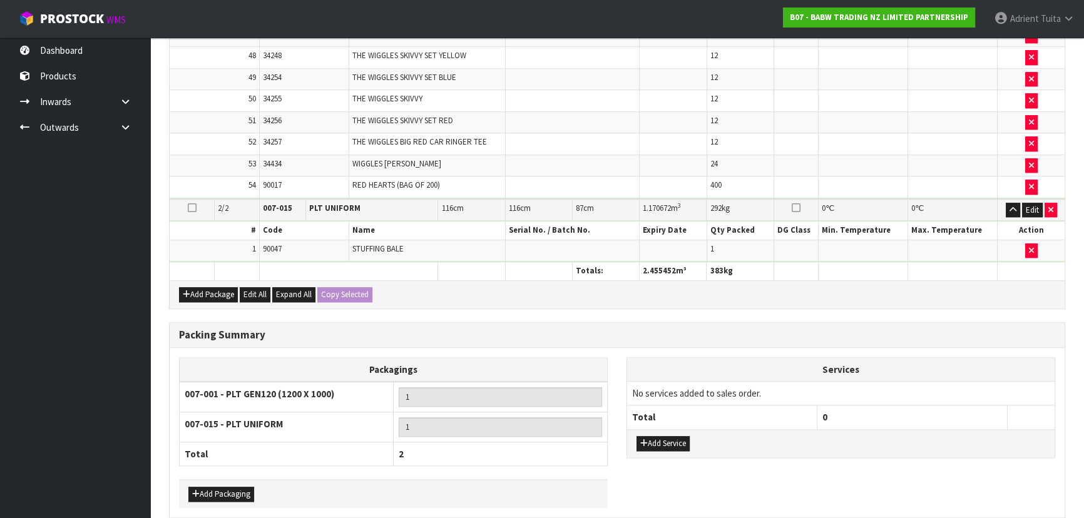
scroll to position [0, 0]
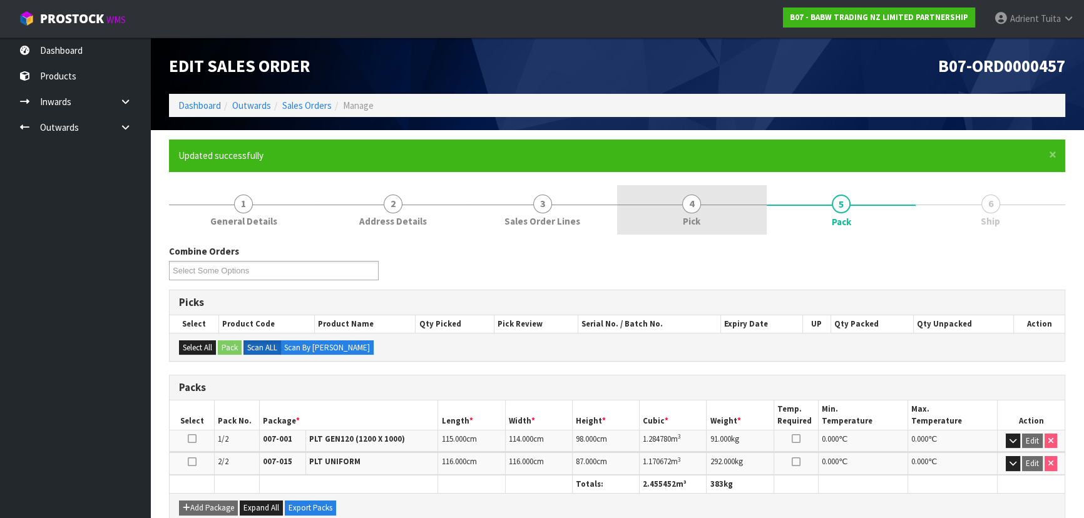
click at [723, 208] on link "4 Pick" at bounding box center [692, 209] width 150 height 49
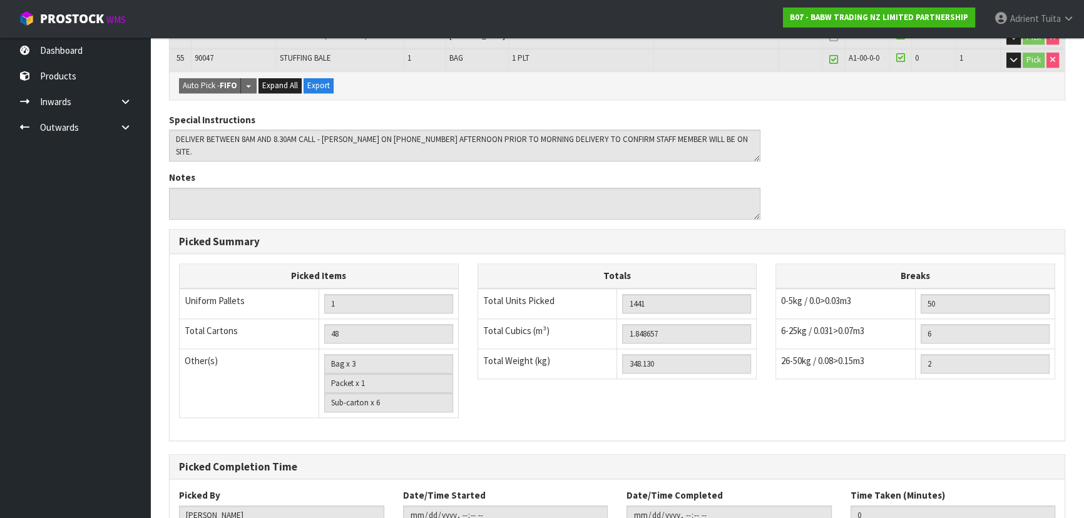
scroll to position [1614, 0]
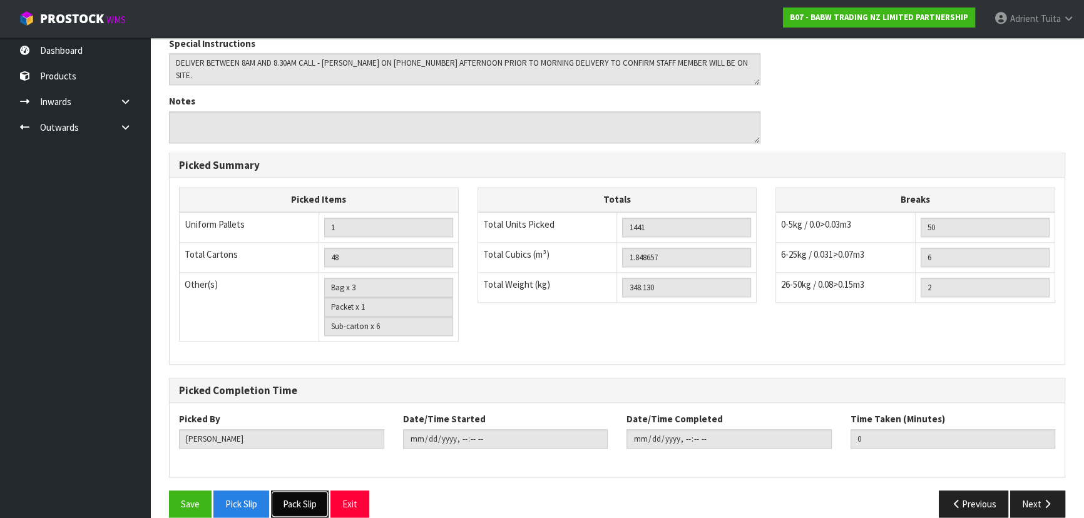
click at [295, 491] on button "Pack Slip" at bounding box center [300, 504] width 58 height 27
click at [243, 491] on button "Pick Slip" at bounding box center [241, 504] width 56 height 27
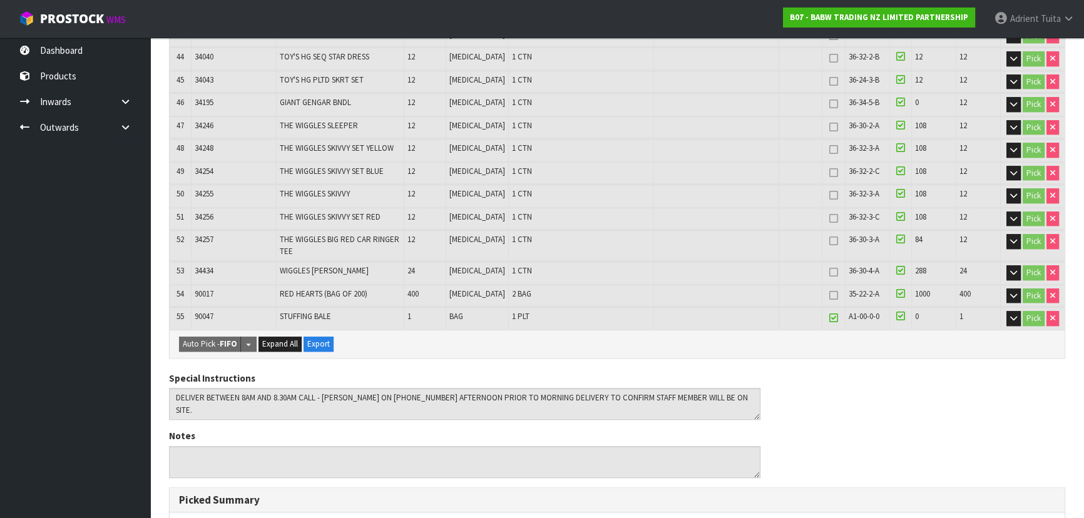
scroll to position [1158, 0]
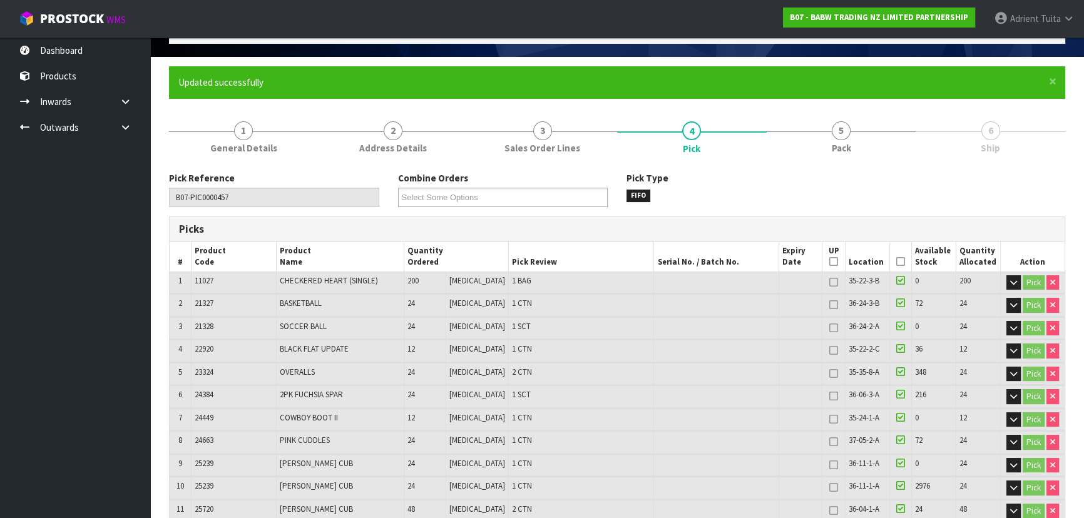
scroll to position [0, 0]
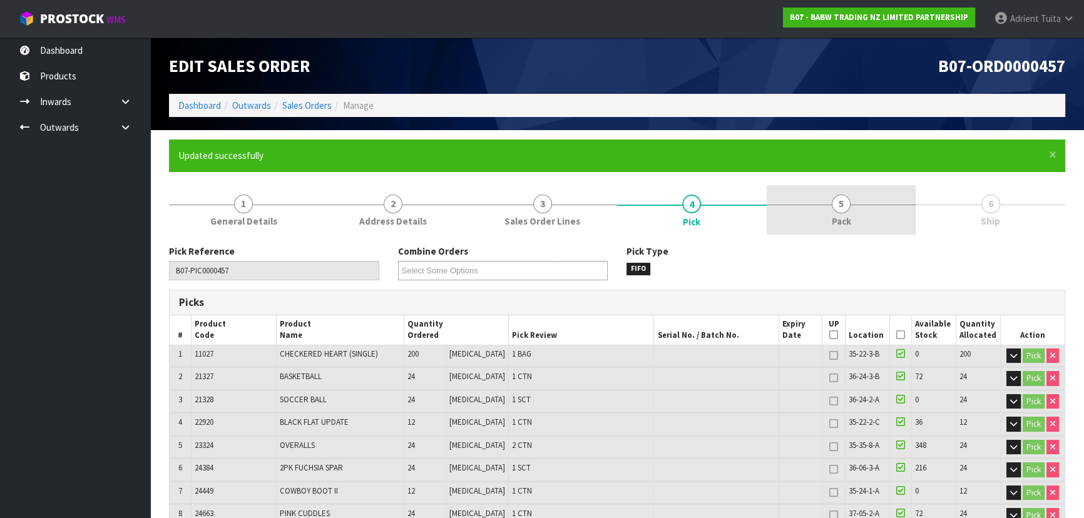
click at [886, 206] on link "5 Pack" at bounding box center [842, 209] width 150 height 49
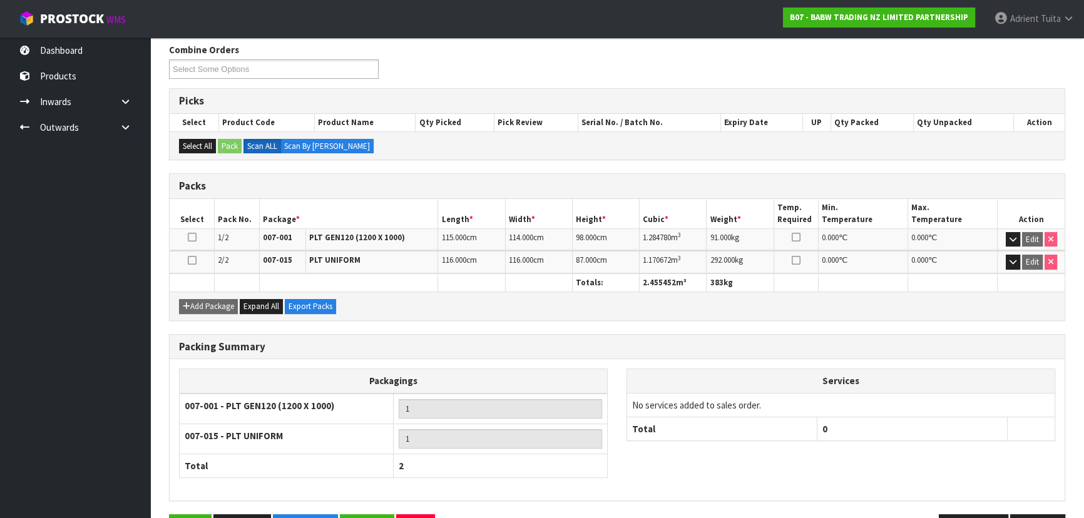
scroll to position [241, 0]
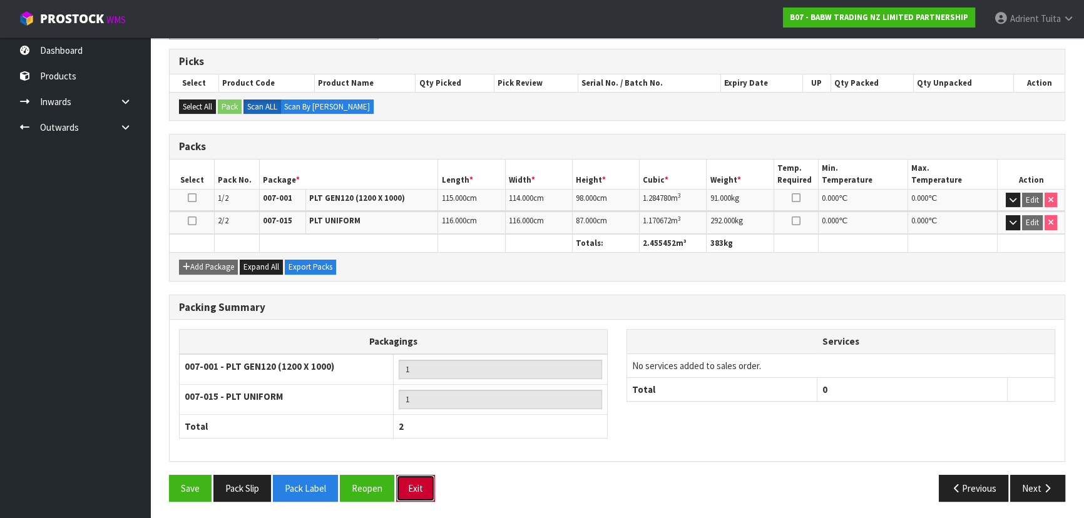
click at [424, 486] on button "Exit" at bounding box center [415, 488] width 39 height 27
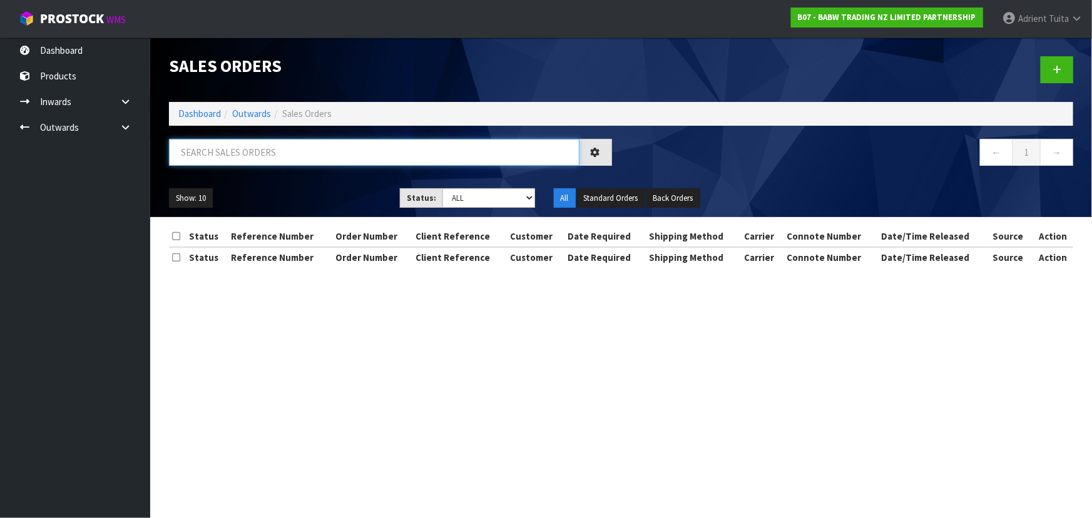
click at [398, 156] on input "text" at bounding box center [374, 152] width 411 height 27
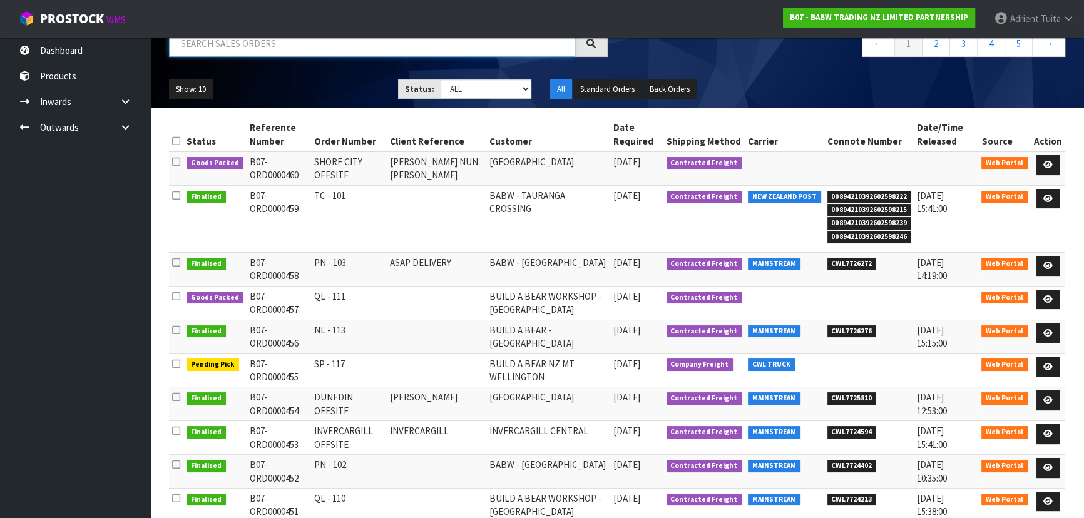
scroll to position [113, 0]
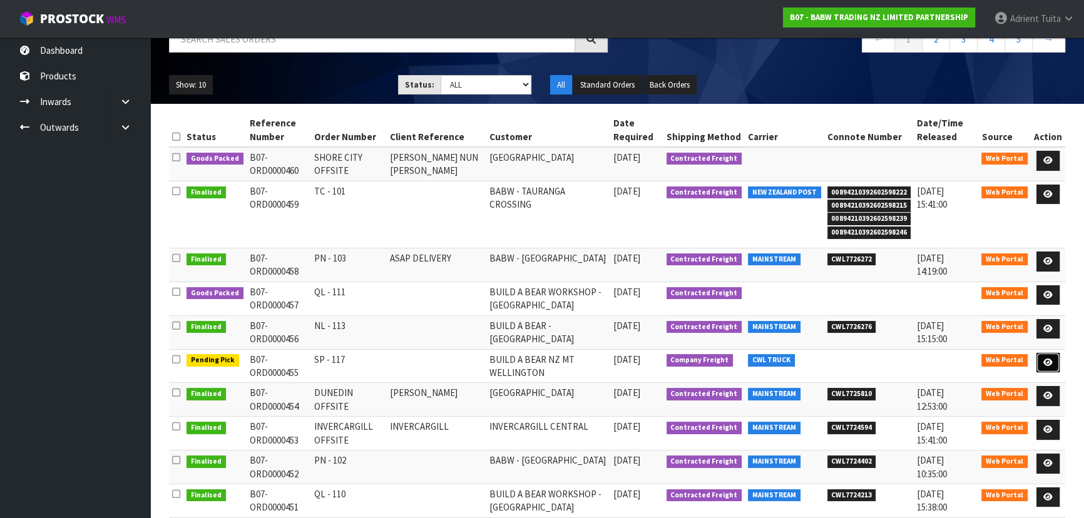
click at [1045, 365] on icon at bounding box center [1047, 363] width 9 height 8
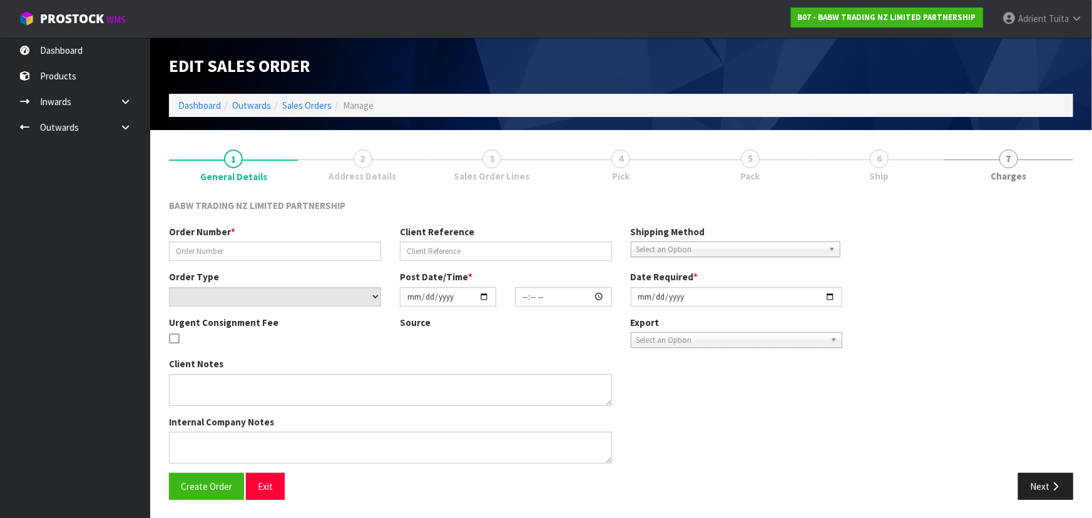
type input "SP - 117"
select select "number:0"
type input "[DATE]"
type input "13:19:00.000"
type input "[DATE]"
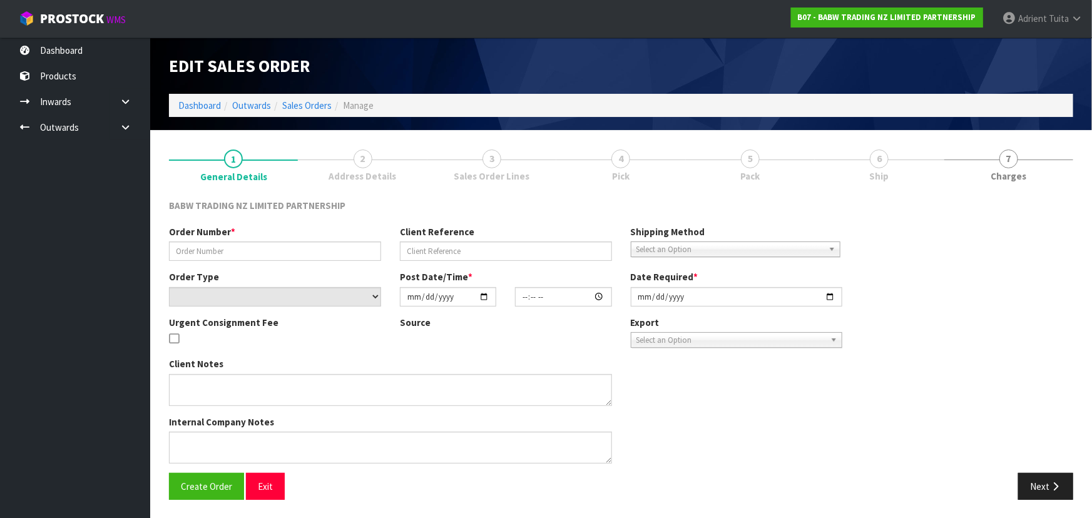
type textarea "CALL/MESSGAE AFTERNOON PRIOR TO MORNING DELIVERY - FRANKI 0273810540, TO MAKE S…"
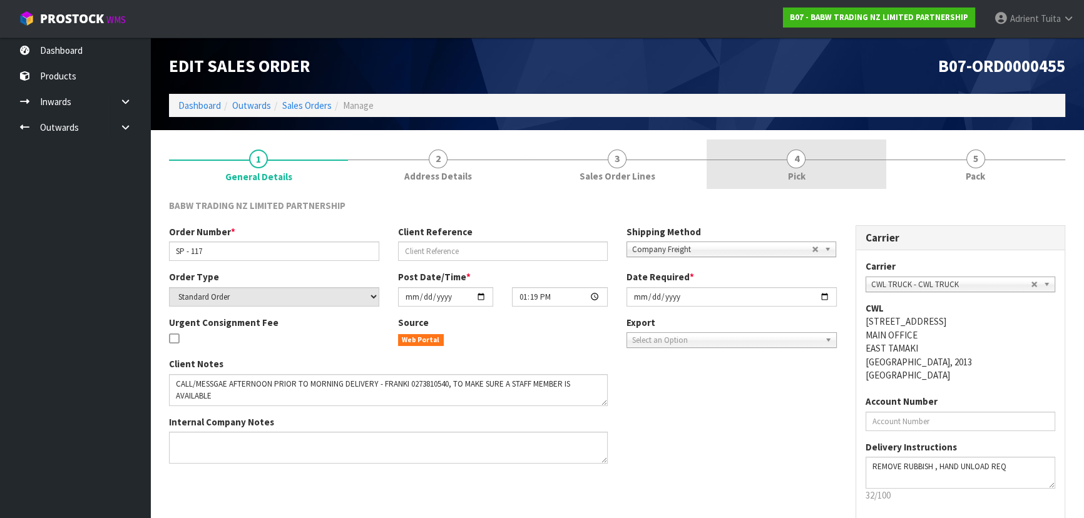
click at [812, 156] on link "4 Pick" at bounding box center [796, 164] width 179 height 49
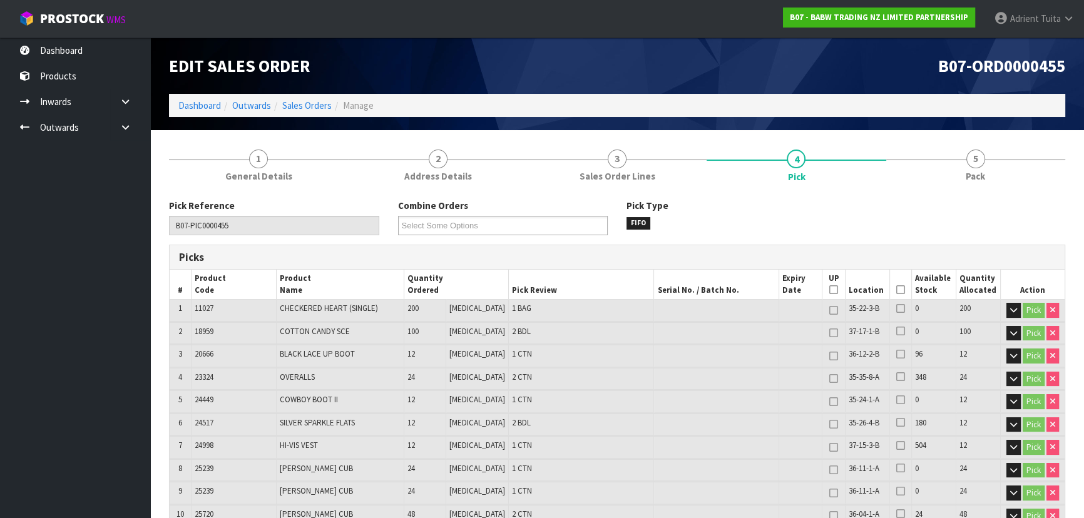
click at [897, 290] on icon at bounding box center [900, 290] width 9 height 1
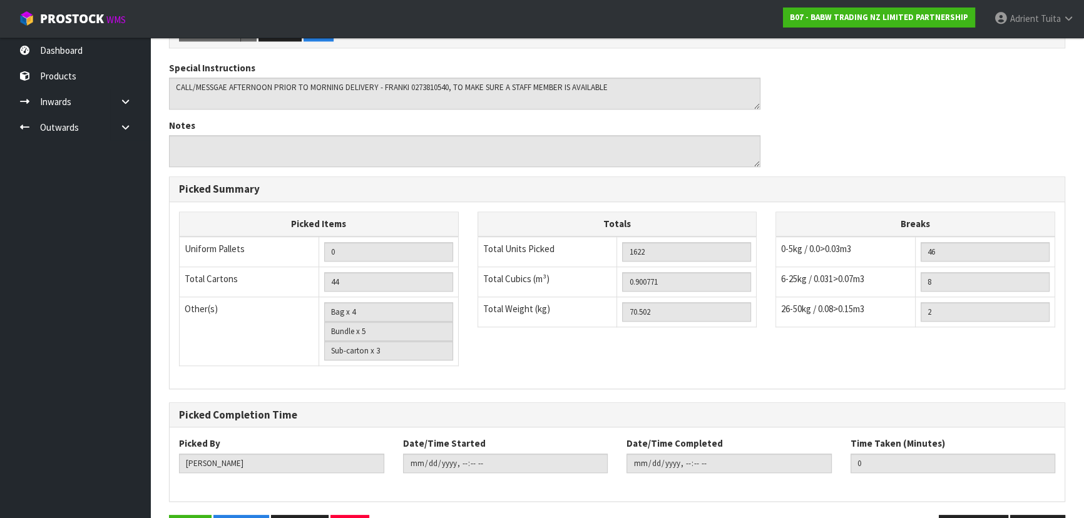
scroll to position [1419, 0]
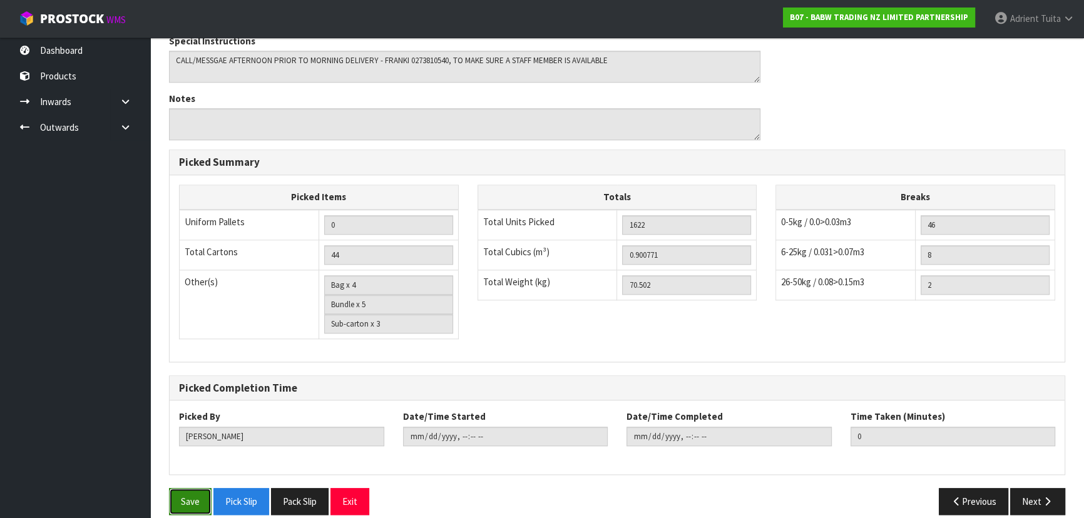
click at [186, 493] on button "Save" at bounding box center [190, 501] width 43 height 27
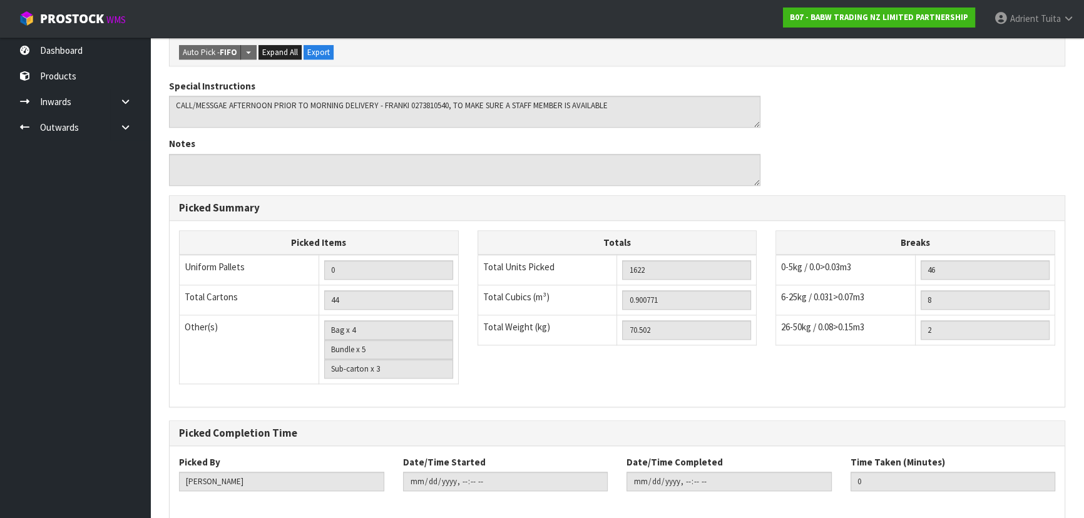
scroll to position [0, 0]
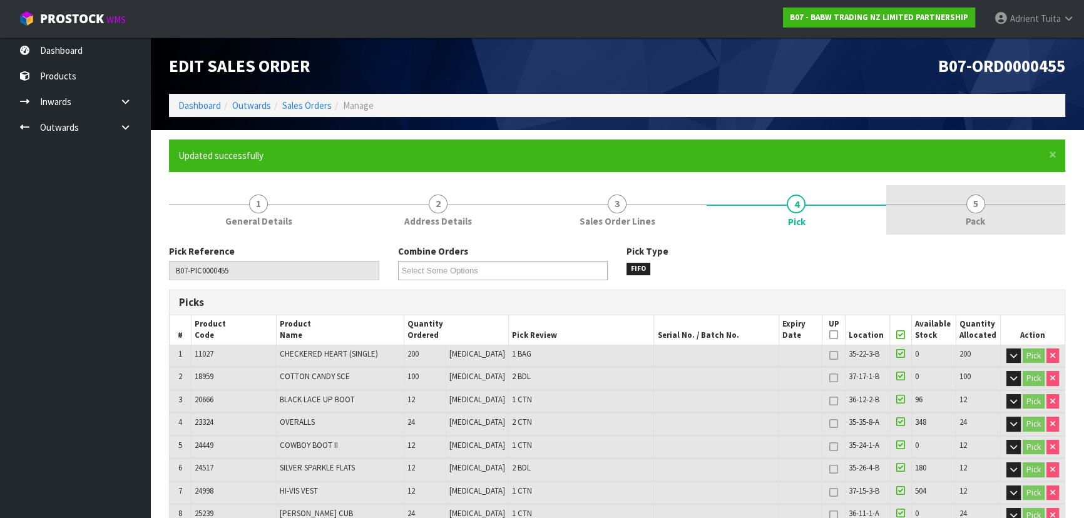
click at [963, 218] on link "5 Pack" at bounding box center [975, 209] width 179 height 49
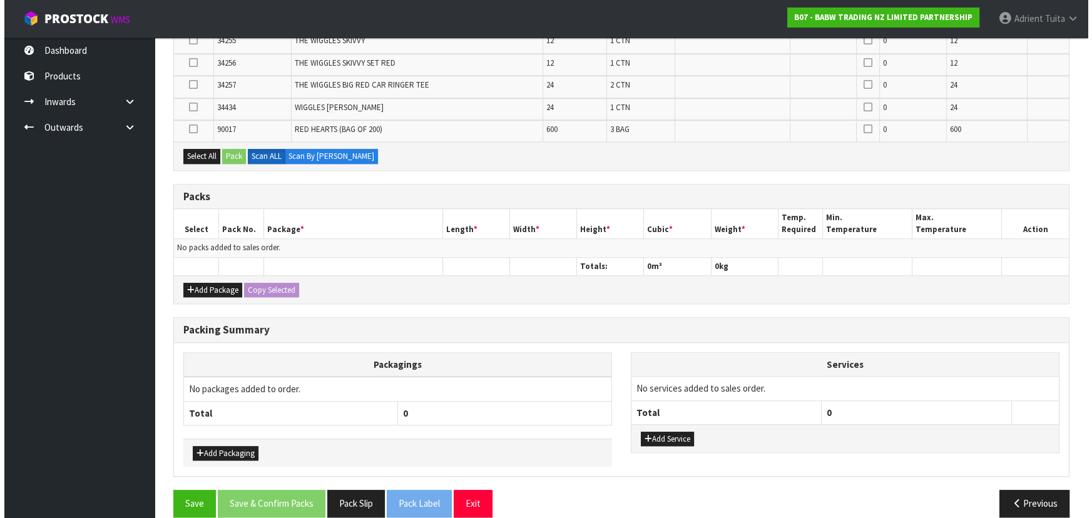
scroll to position [1220, 0]
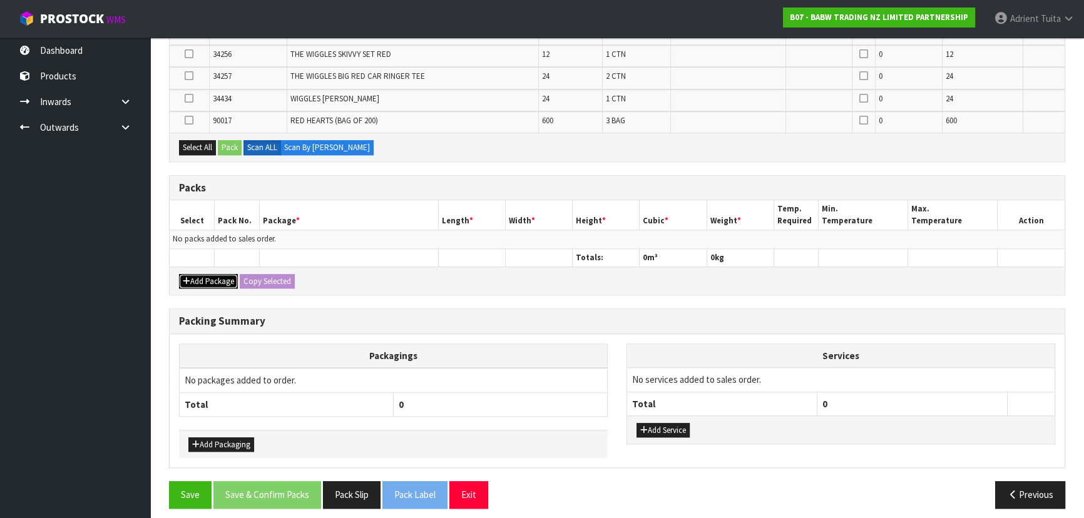
click at [192, 274] on button "Add Package" at bounding box center [208, 281] width 59 height 15
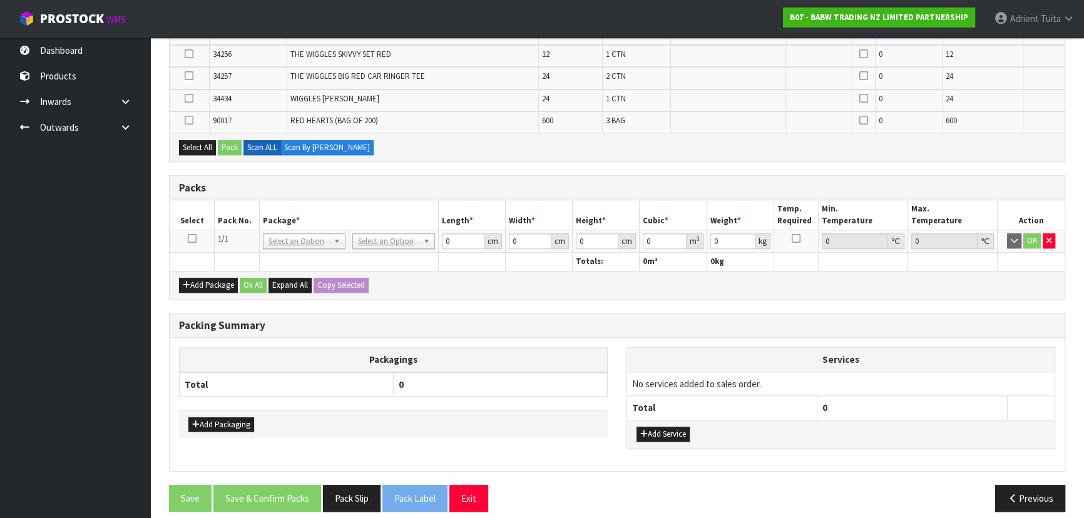
click at [189, 237] on td at bounding box center [192, 241] width 45 height 23
click at [190, 238] on icon at bounding box center [192, 238] width 9 height 1
click at [194, 140] on button "Select All" at bounding box center [197, 147] width 37 height 15
click at [228, 143] on button "Pack" at bounding box center [230, 147] width 24 height 15
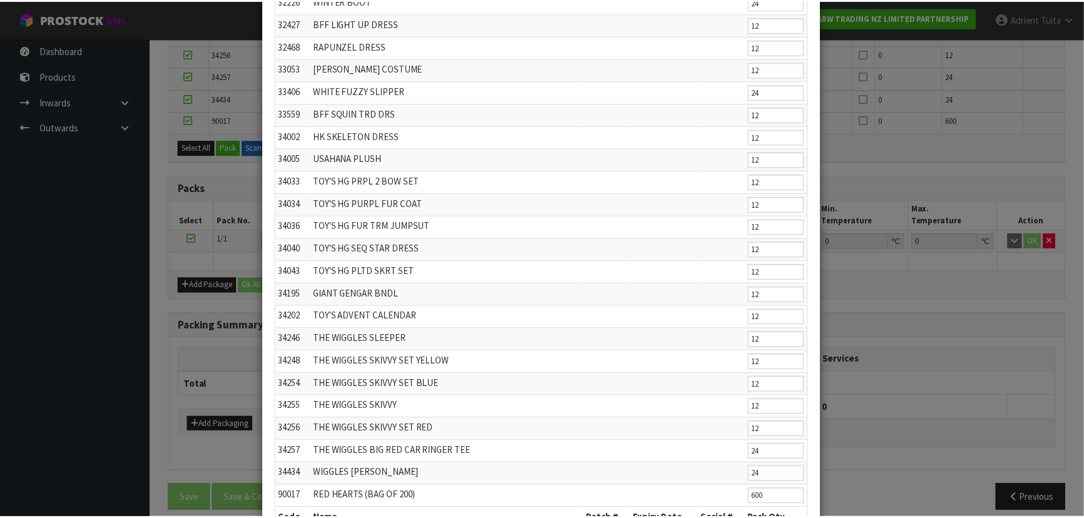
scroll to position [722, 0]
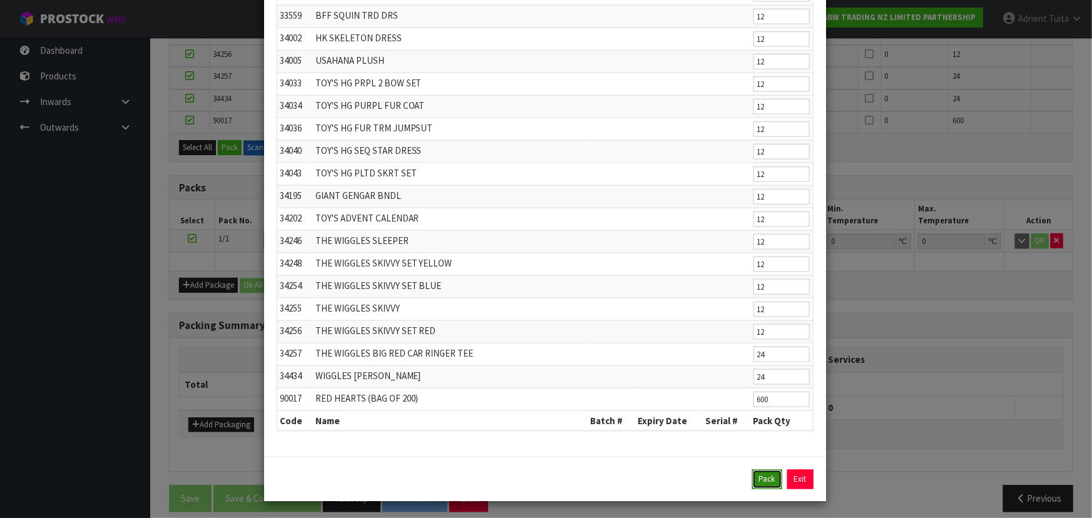
click at [769, 479] on button "Pack" at bounding box center [767, 480] width 30 height 20
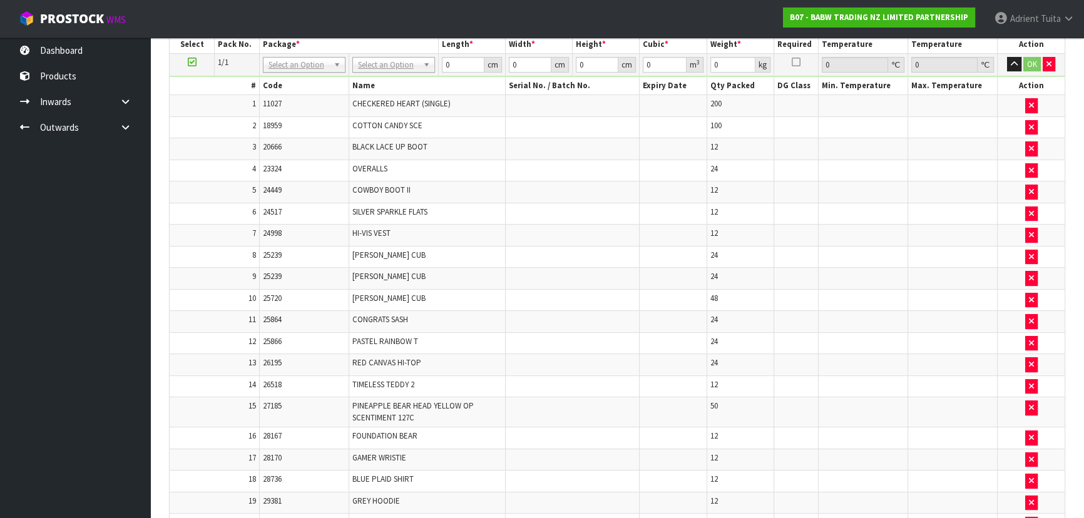
scroll to position [367, 0]
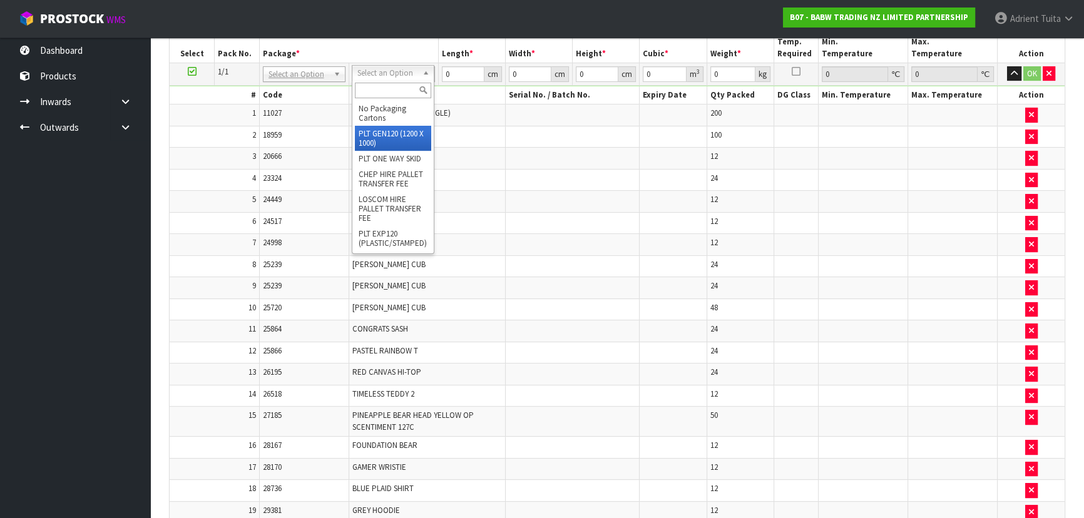
type input "120"
type input "100"
type input "70.502"
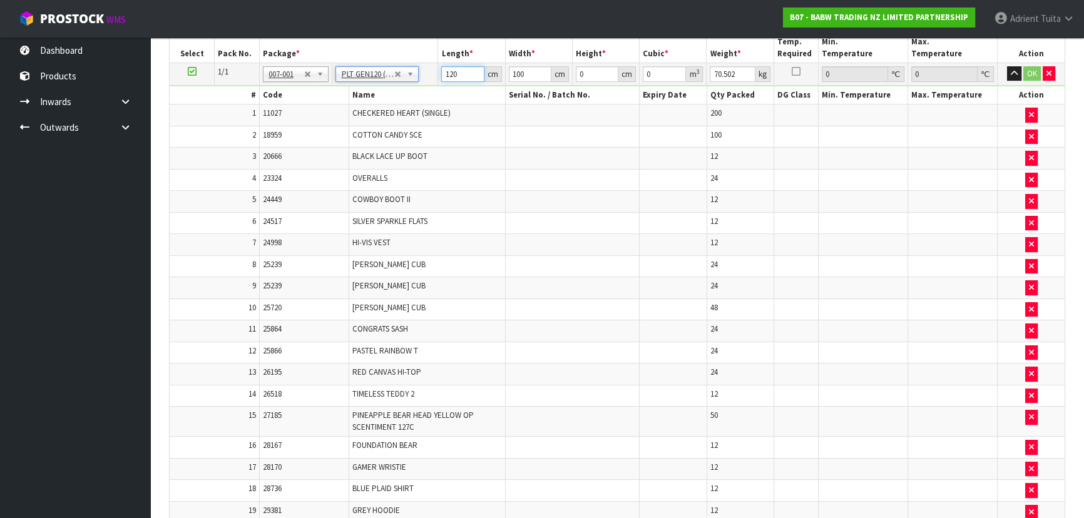
click at [449, 75] on input "120" at bounding box center [462, 74] width 43 height 16
type input "116"
type input "100"
type input "1"
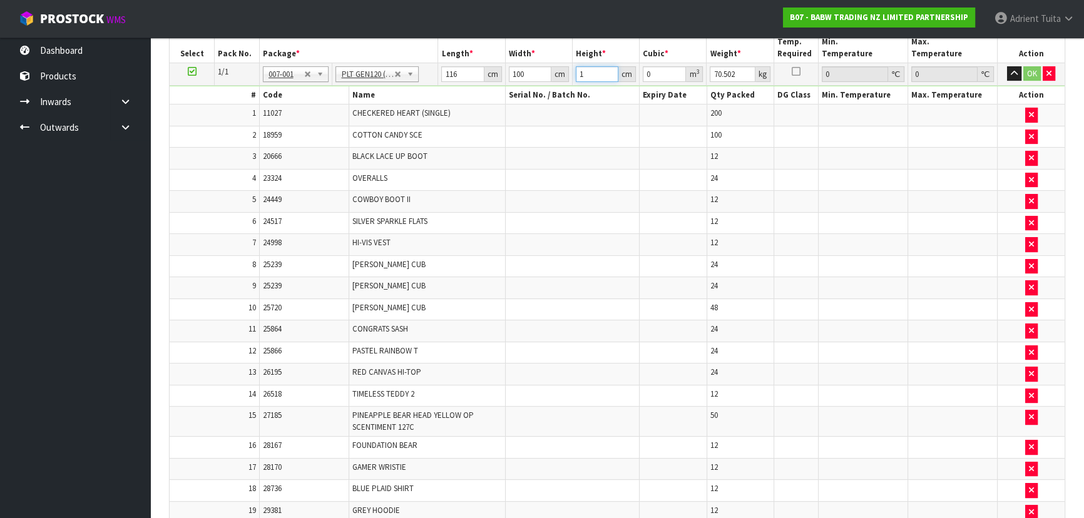
type input "0.0116"
type input "16"
type input "0.1856"
type input "162"
type input "1.8792"
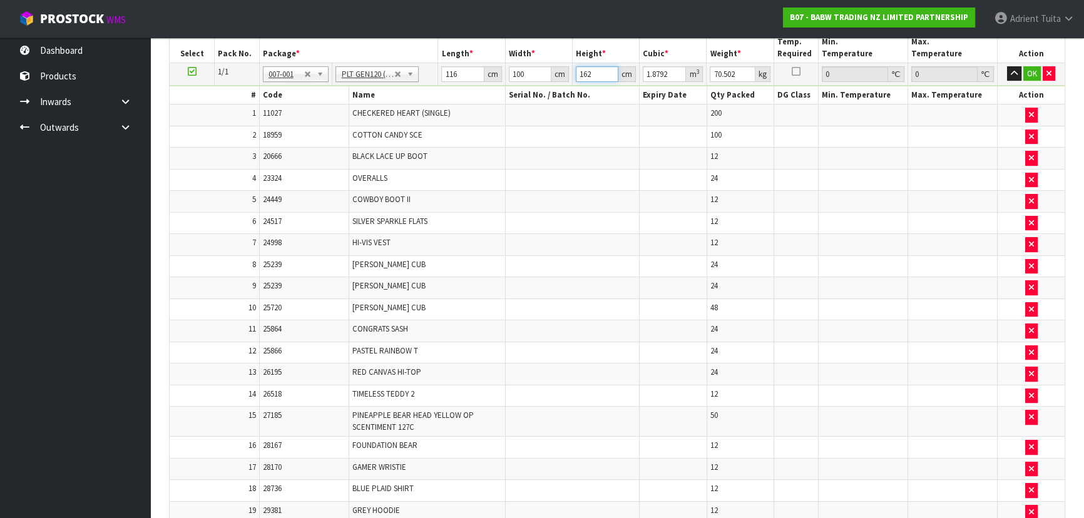
type input "162"
type input "88"
click at [1028, 72] on button "OK" at bounding box center [1032, 73] width 18 height 15
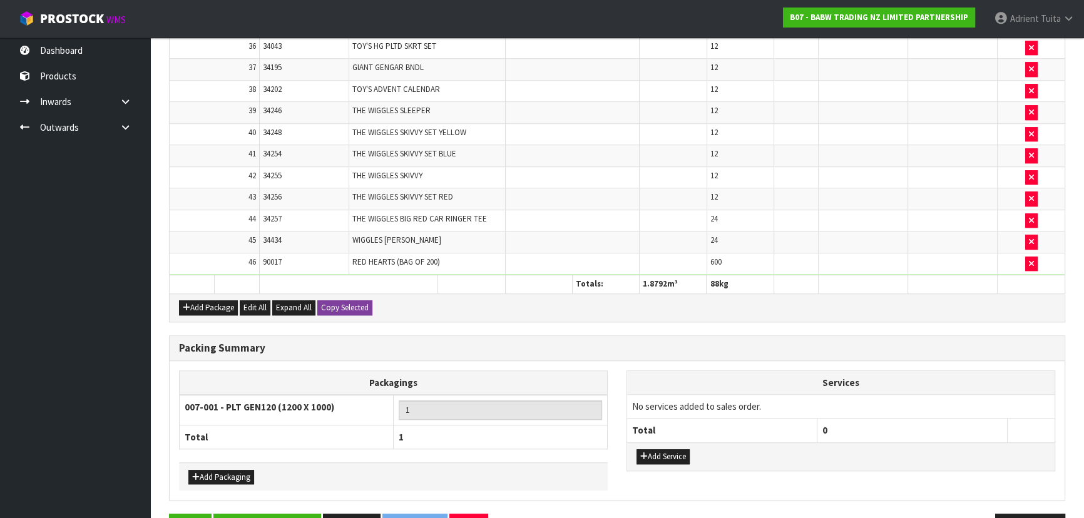
scroll to position [1228, 0]
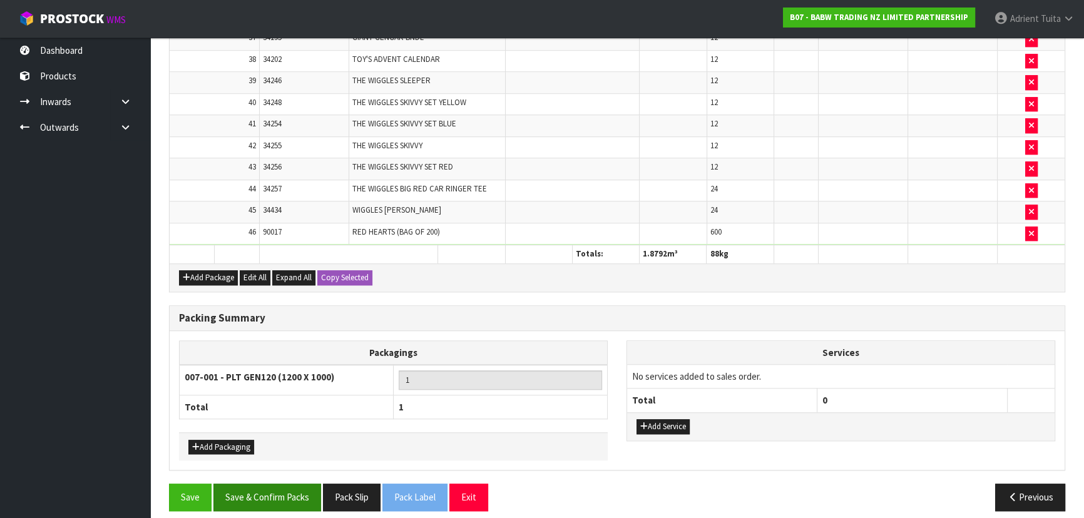
drag, startPoint x: 292, startPoint y: 469, endPoint x: 287, endPoint y: 494, distance: 25.5
click at [288, 494] on button "Save & Confirm Packs" at bounding box center [267, 497] width 108 height 27
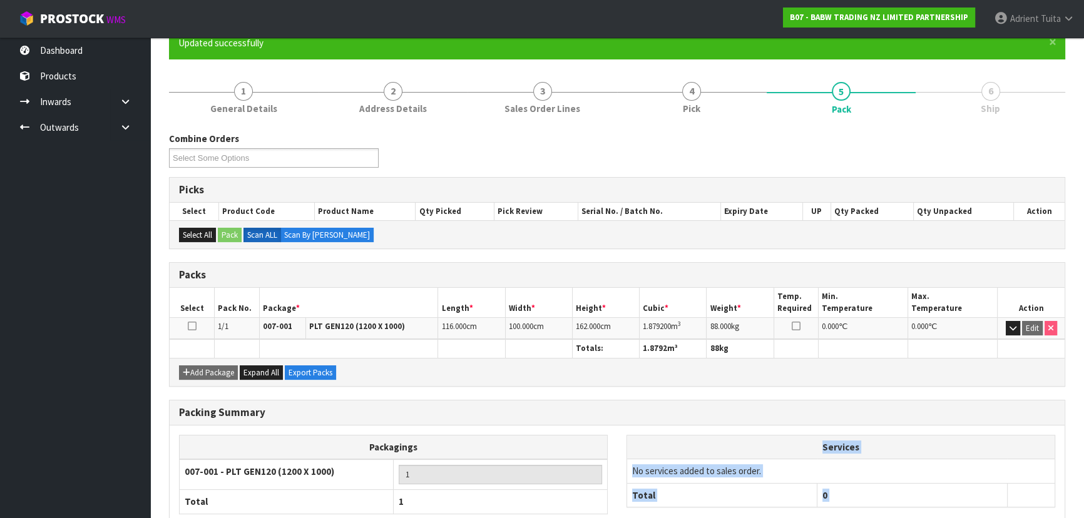
scroll to position [188, 0]
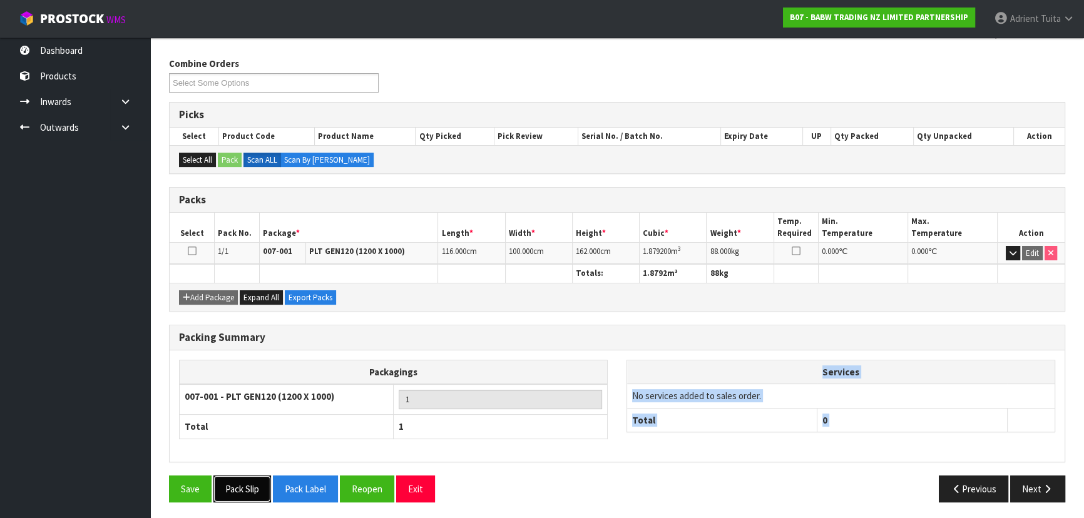
click at [245, 476] on button "Pack Slip" at bounding box center [242, 489] width 58 height 27
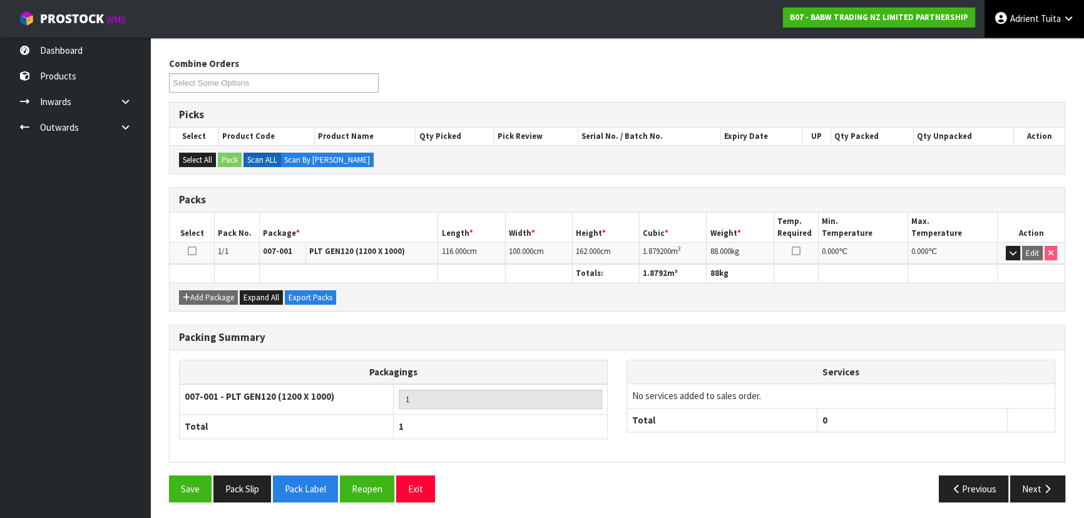
click at [1043, 14] on span "Tuita" at bounding box center [1051, 19] width 20 height 12
click at [1025, 55] on link "Logout" at bounding box center [1033, 49] width 99 height 17
